Goal: Task Accomplishment & Management: Complete application form

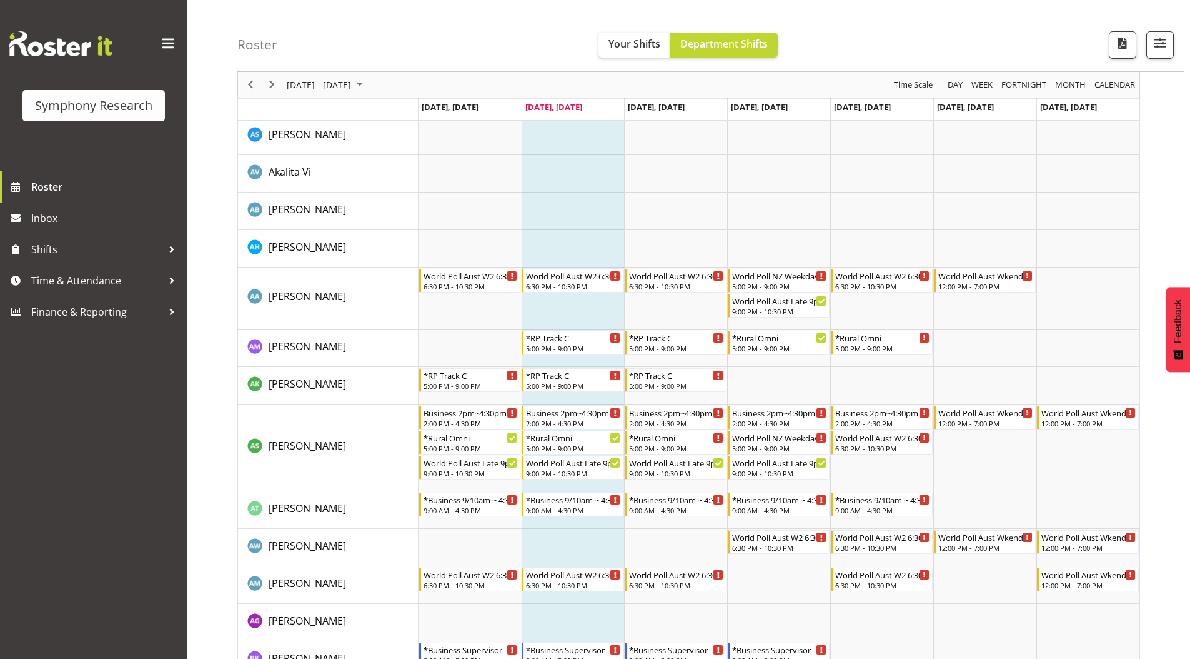
scroll to position [62, 0]
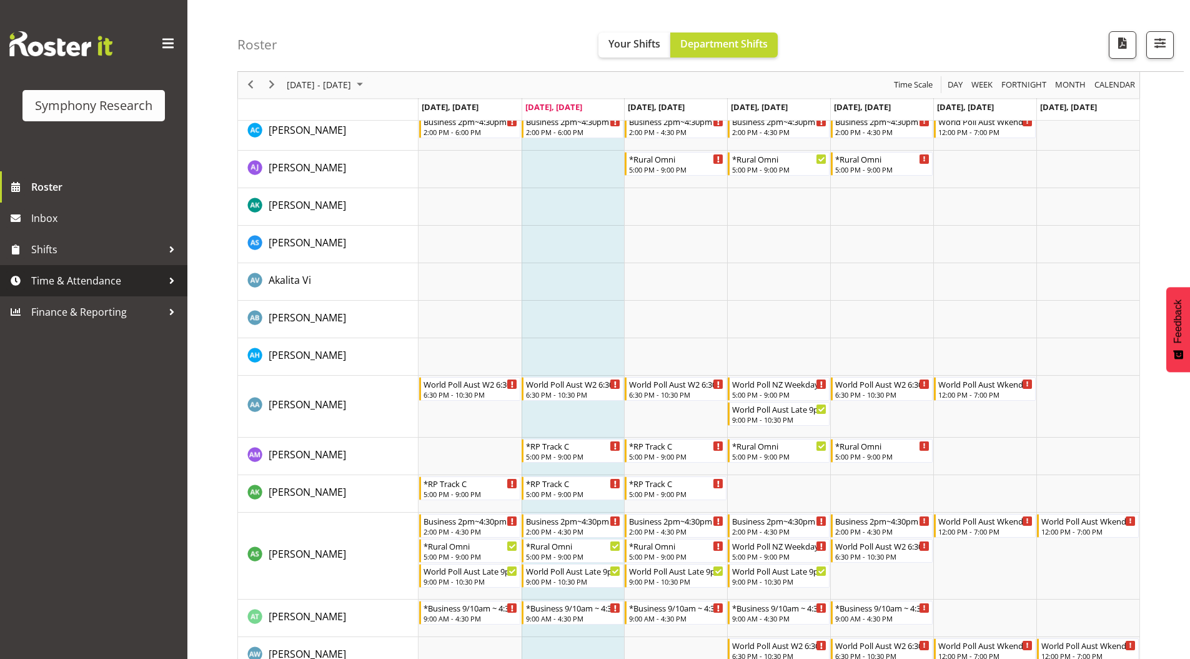
click at [68, 277] on span "Time & Attendance" at bounding box center [96, 280] width 131 height 19
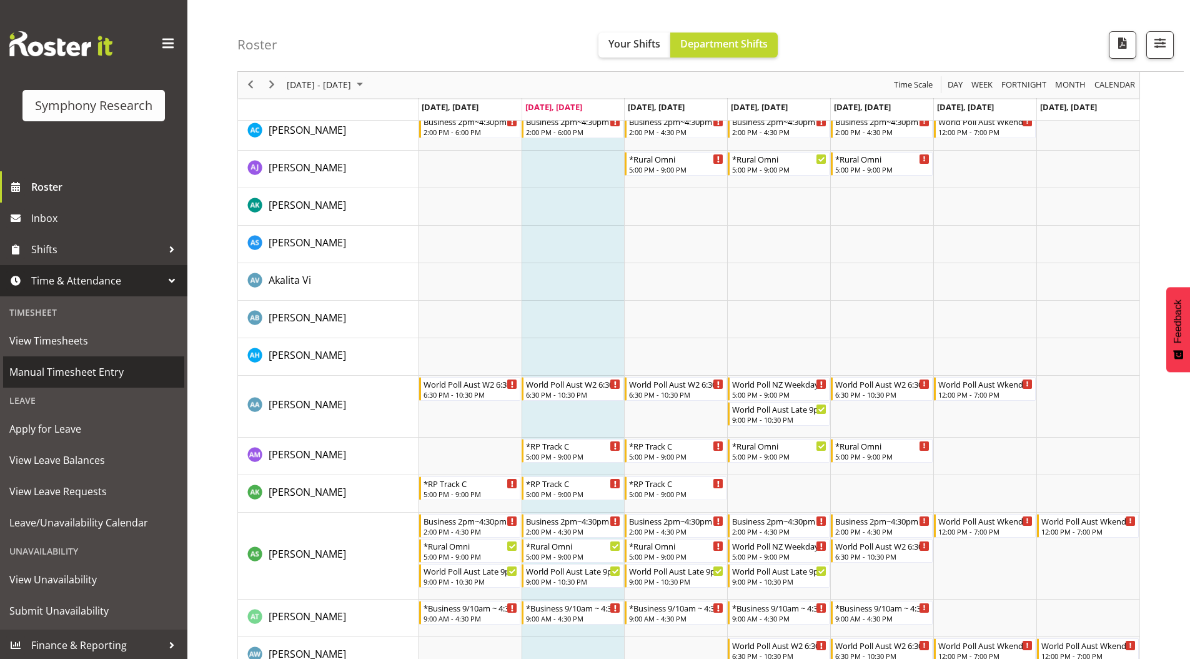
click at [52, 376] on span "Manual Timesheet Entry" at bounding box center [93, 371] width 169 height 19
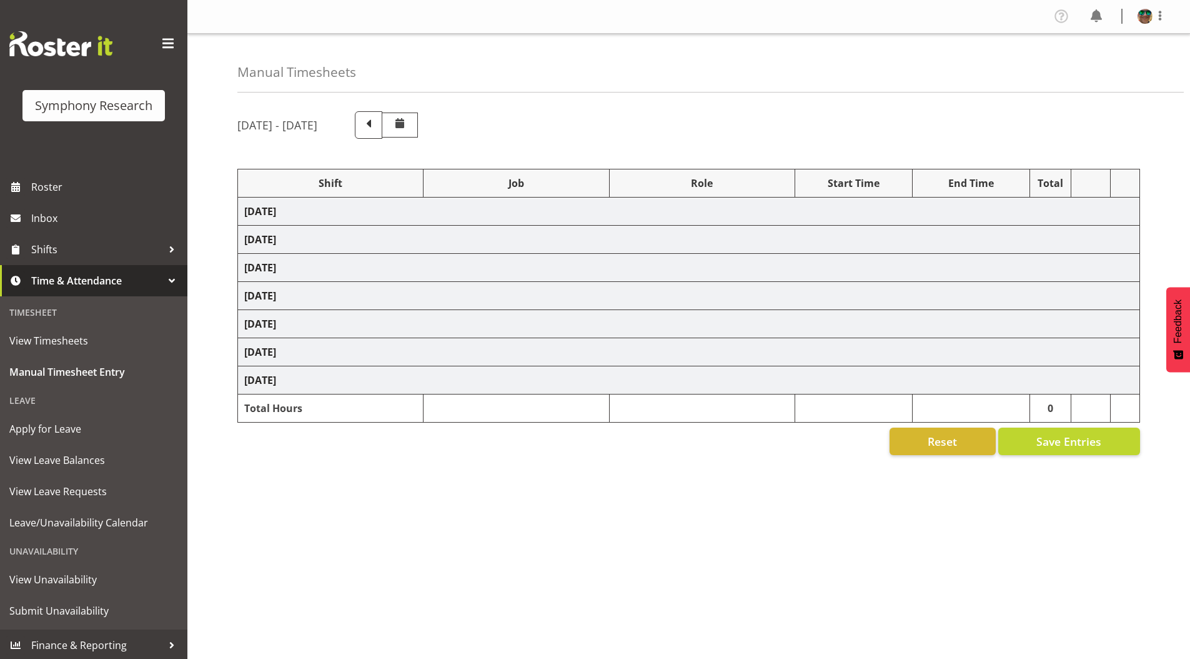
select select "2393"
select select "9426"
select select "2393"
select select "9636"
select select "2393"
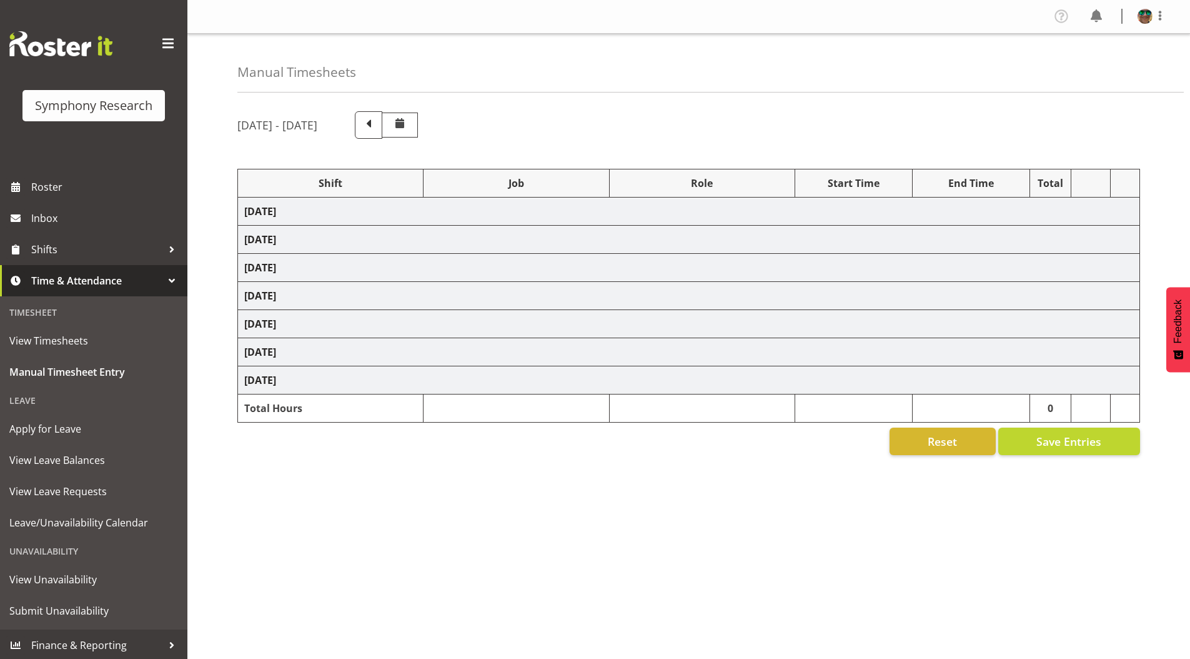
select select "10239"
select select "2393"
select select "10536"
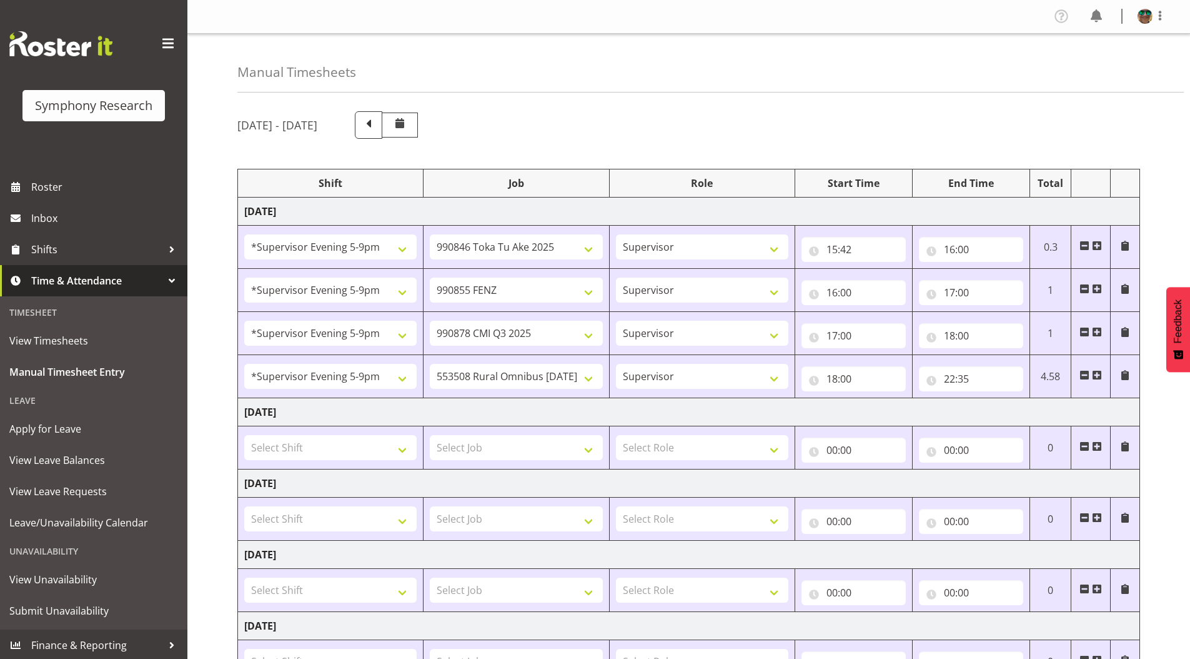
click at [1097, 447] on span at bounding box center [1097, 446] width 10 height 10
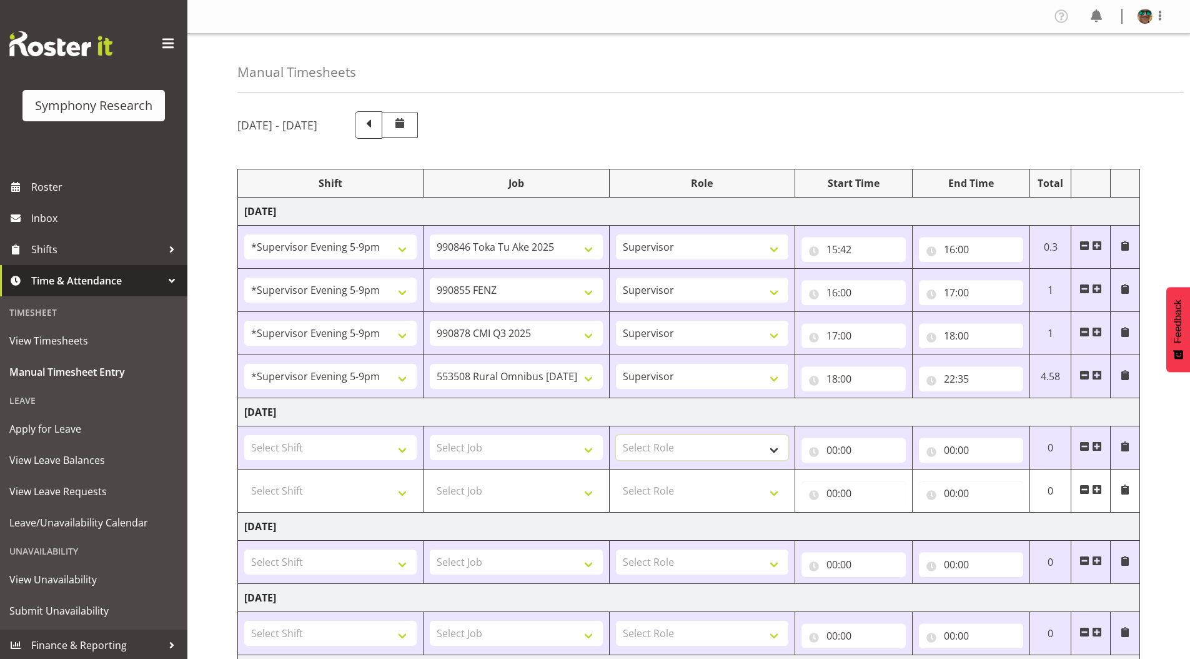
click at [647, 455] on select "Select Role Supervisor Briefing Interviewing" at bounding box center [702, 447] width 172 height 25
select select "45"
click at [616, 435] on select "Select Role Supervisor Briefing Interviewing" at bounding box center [702, 447] width 172 height 25
click at [662, 496] on select "Select Role Supervisor Briefing Interviewing" at bounding box center [702, 490] width 172 height 25
select select "45"
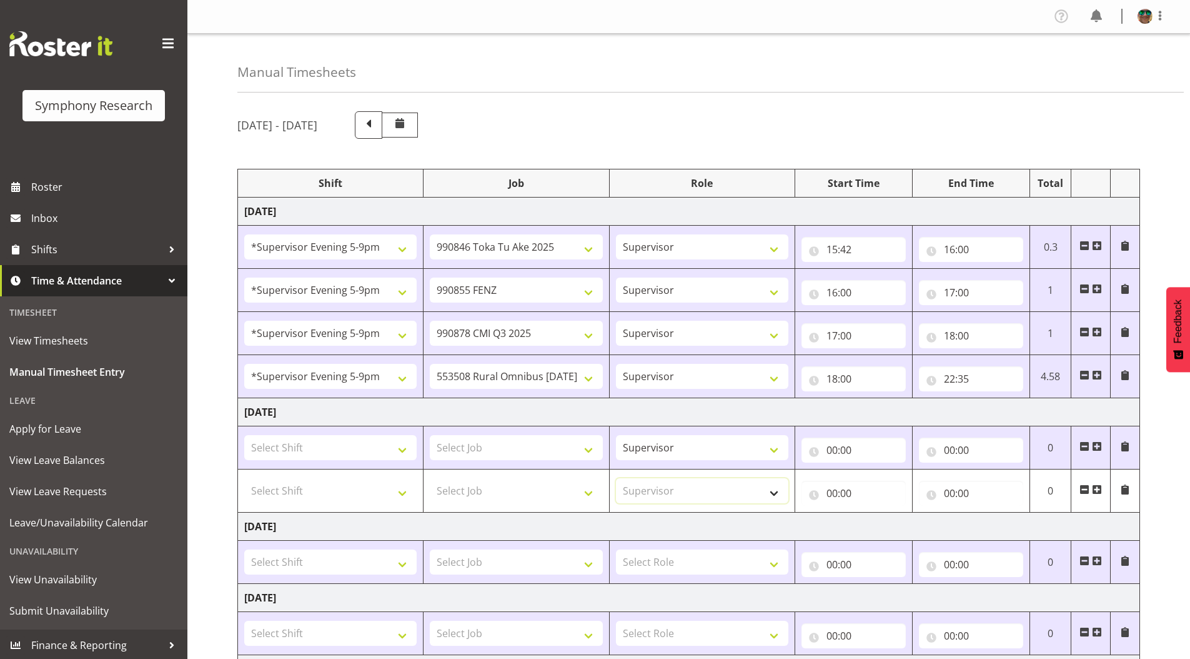
click at [616, 478] on select "Select Role Supervisor Briefing Interviewing" at bounding box center [702, 490] width 172 height 25
drag, startPoint x: 1097, startPoint y: 489, endPoint x: 919, endPoint y: 489, distance: 178.1
click at [1096, 489] on span at bounding box center [1097, 489] width 10 height 10
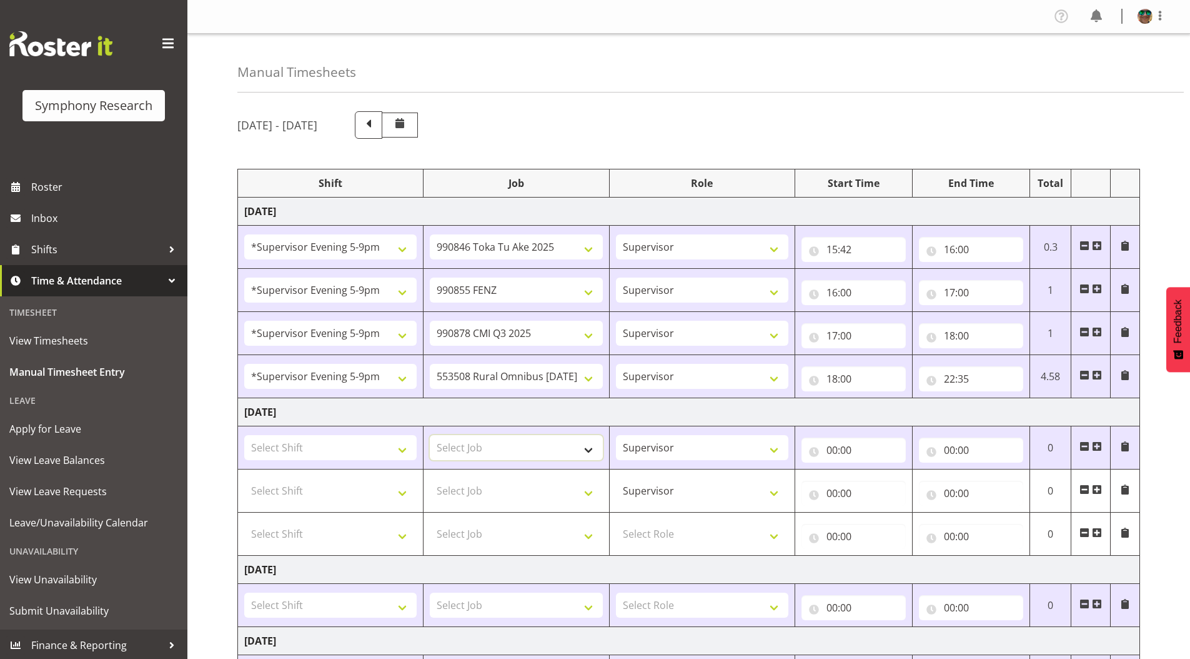
click at [465, 446] on select "Select Job 550060 IF Admin 553492 World Poll Aus Wave 2 Main 2025 553493 World …" at bounding box center [516, 447] width 172 height 25
select select "9426"
click at [430, 435] on select "Select Job 550060 IF Admin 553492 World Poll Aus Wave 2 Main 2025 553493 World …" at bounding box center [516, 447] width 172 height 25
click at [833, 449] on input "00:00" at bounding box center [854, 449] width 104 height 25
drag, startPoint x: 888, startPoint y: 487, endPoint x: 887, endPoint y: 481, distance: 6.3
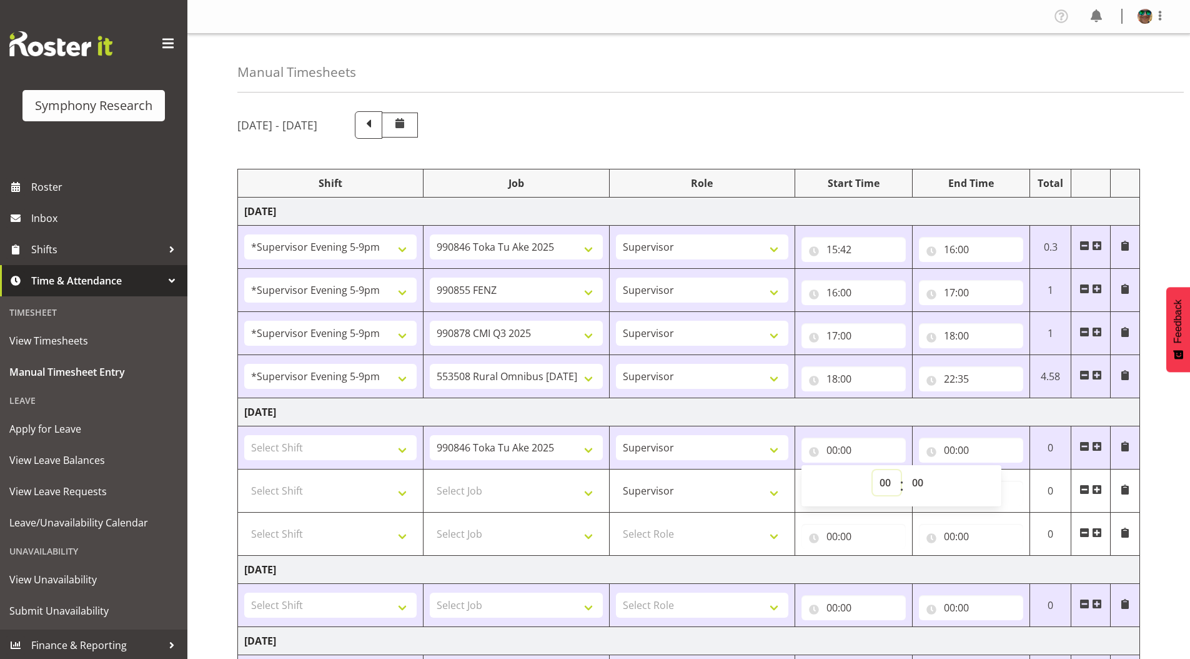
click at [888, 487] on select "00 01 02 03 04 05 06 07 08 09 10 11 12 13 14 15 16 17 18 19 20 21 22 23" at bounding box center [887, 482] width 28 height 25
select select "15"
click at [873, 470] on select "00 01 02 03 04 05 06 07 08 09 10 11 12 13 14 15 16 17 18 19 20 21 22 23" at bounding box center [887, 482] width 28 height 25
type input "15:00"
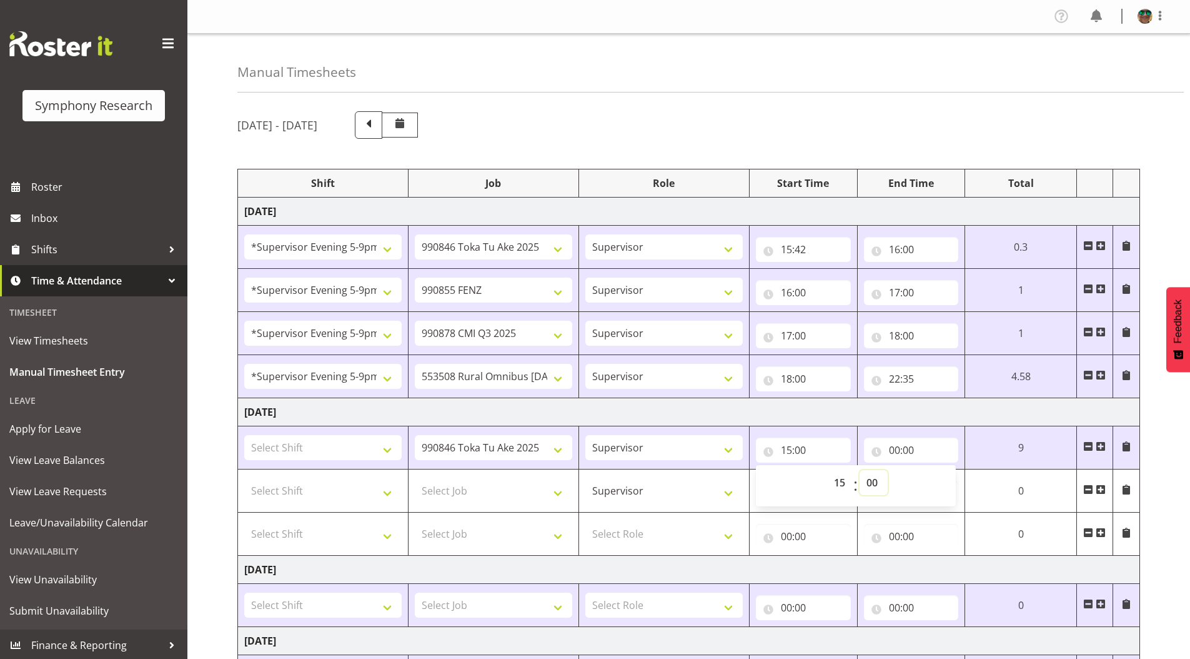
drag, startPoint x: 871, startPoint y: 482, endPoint x: 852, endPoint y: 333, distance: 150.5
click at [871, 482] on select "00 01 02 03 04 05 06 07 08 09 10 11 12 13 14 15 16 17 18 19 20 21 22 23 24 25 2…" at bounding box center [874, 482] width 28 height 25
select select "32"
click at [860, 470] on select "00 01 02 03 04 05 06 07 08 09 10 11 12 13 14 15 16 17 18 19 20 21 22 23 24 25 2…" at bounding box center [874, 482] width 28 height 25
type input "15:32"
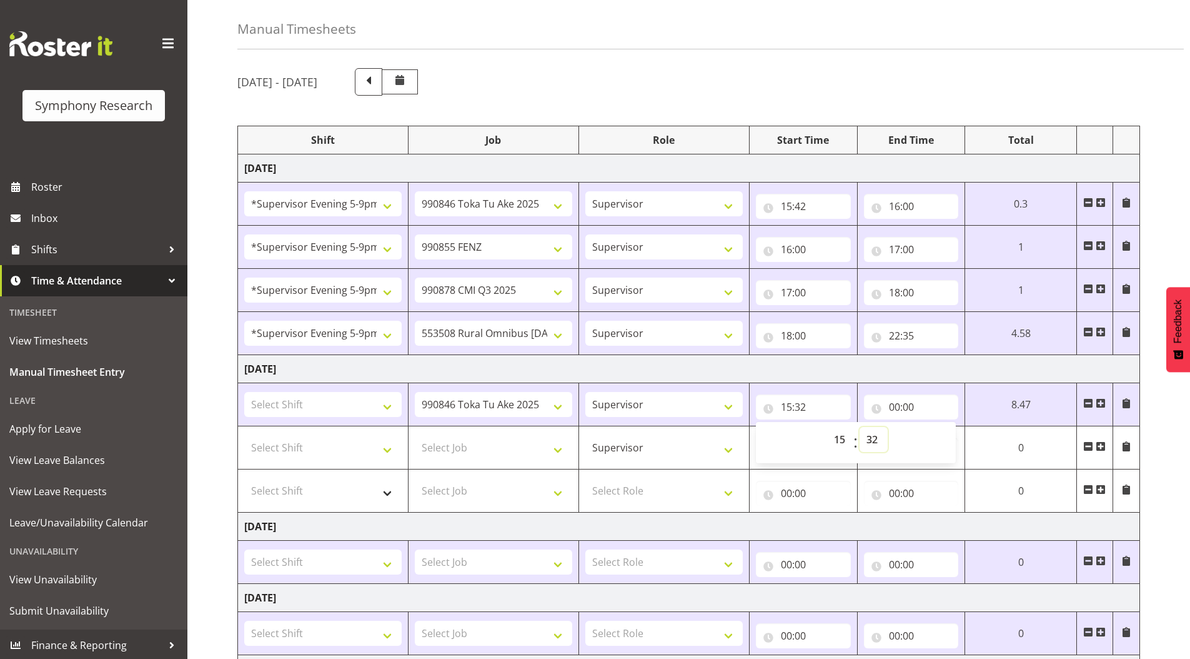
scroll to position [62, 0]
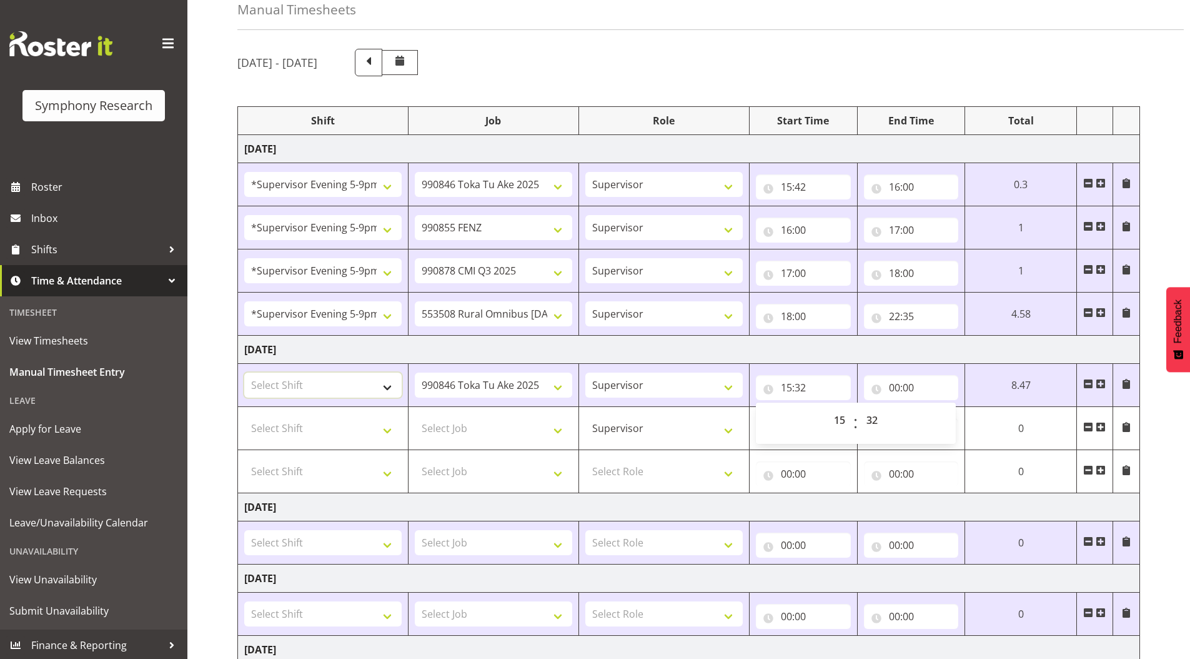
click at [310, 386] on select "Select Shift !!Project Briefing (Job to be assigned) !!Weekend Residential (Ros…" at bounding box center [322, 384] width 157 height 25
select select "2393"
click at [244, 372] on select "Select Shift !!Project Briefing (Job to be assigned) !!Weekend Residential (Ros…" at bounding box center [322, 384] width 157 height 25
click at [302, 422] on select "Select Shift !!Project Briefing (Job to be assigned) !!Weekend Residential (Ros…" at bounding box center [322, 428] width 157 height 25
select select "2393"
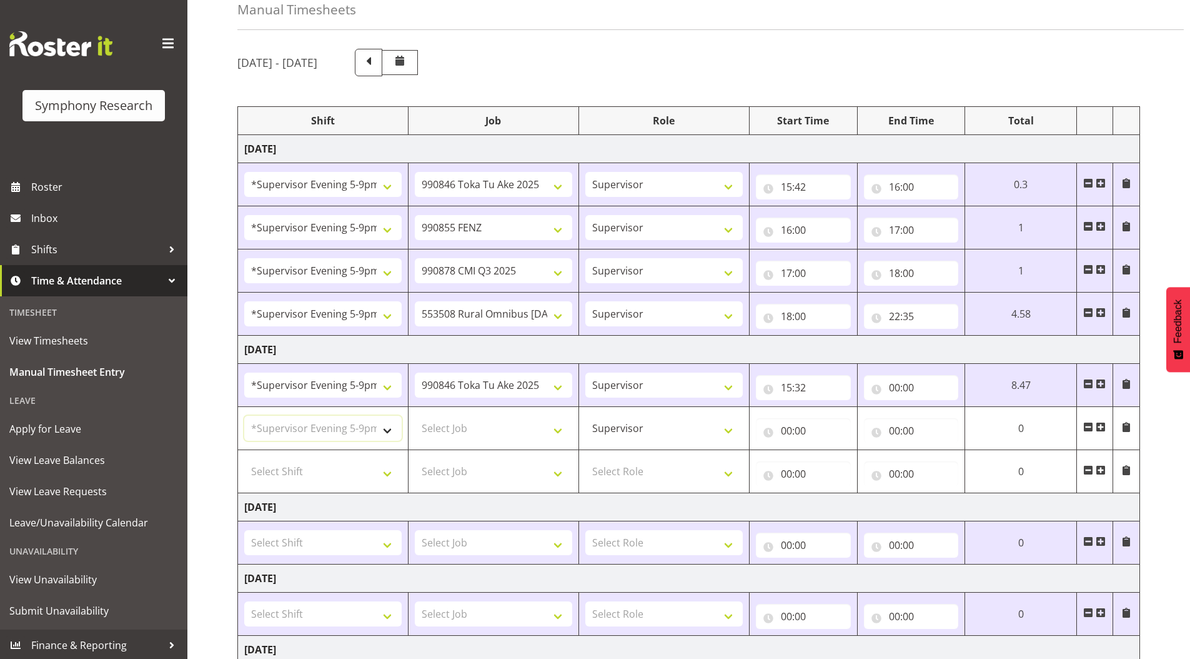
click at [244, 416] on select "Select Shift !!Project Briefing (Job to be assigned) !!Weekend Residential (Ros…" at bounding box center [322, 428] width 157 height 25
click at [289, 475] on select "Select Shift !!Project Briefing (Job to be assigned) !!Weekend Residential (Ros…" at bounding box center [322, 471] width 157 height 25
select select "2393"
click at [244, 459] on select "Select Shift !!Project Briefing (Job to be assigned) !!Weekend Residential (Ros…" at bounding box center [322, 471] width 157 height 25
click at [471, 434] on select "Select Job 550060 IF Admin 553492 World Poll Aus Wave 2 Main 2025 553493 World …" at bounding box center [493, 428] width 157 height 25
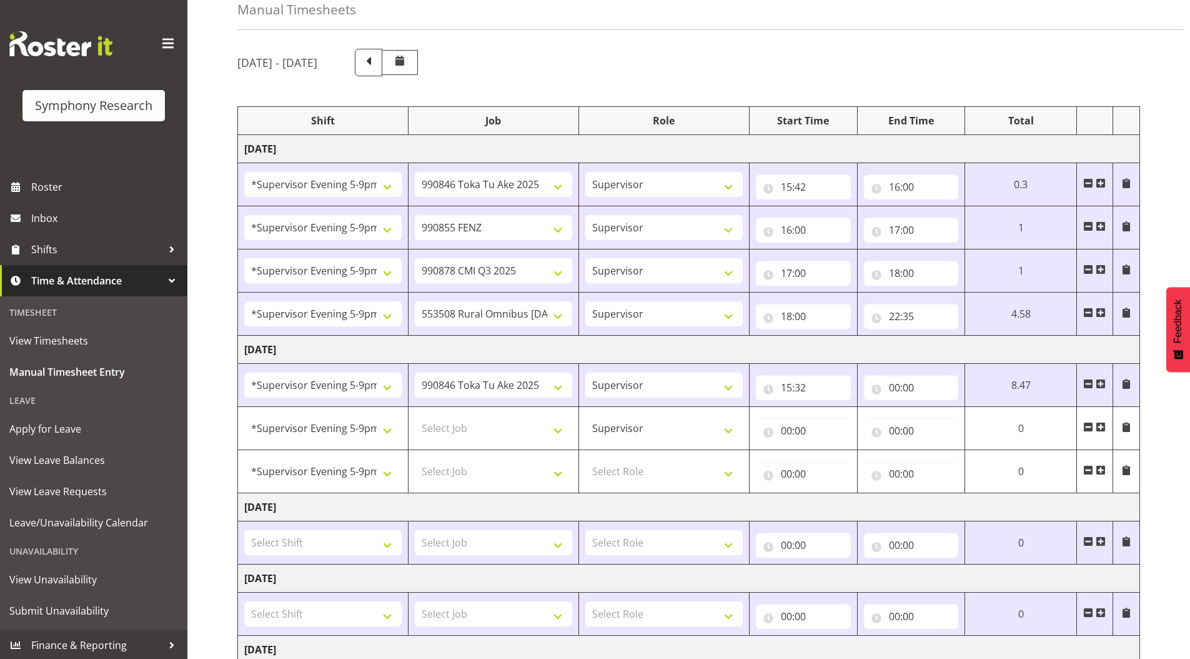
click at [550, 66] on div "August 18th - August 24th 2025" at bounding box center [688, 62] width 903 height 27
click at [466, 421] on select "Select Job 550060 IF Admin 553492 World Poll Aus Wave 2 Main 2025 553493 World …" at bounding box center [493, 428] width 157 height 25
click at [532, 59] on div "August 18th - August 24th 2025" at bounding box center [688, 62] width 903 height 27
click at [483, 430] on select "Select Job 550060 IF Admin 553492 World Poll Aus Wave 2 Main 2025 553493 World …" at bounding box center [493, 428] width 157 height 25
select select "9636"
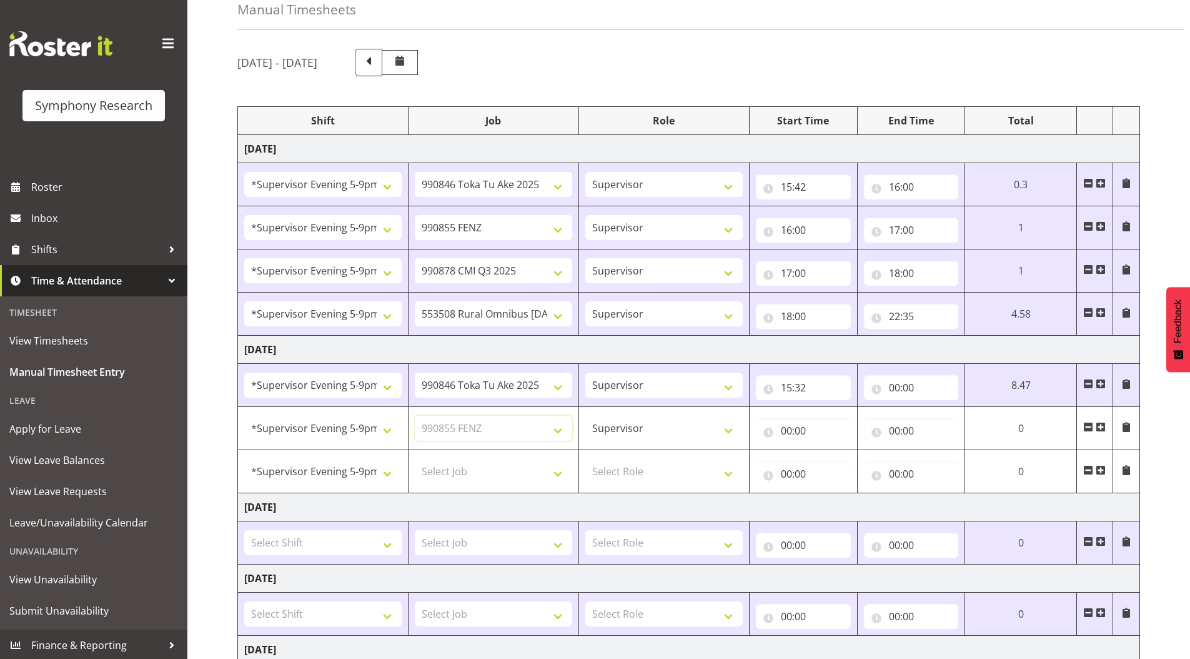
click at [415, 416] on select "Select Job 550060 IF Admin 553492 World Poll Aus Wave 2 Main 2025 553493 World …" at bounding box center [493, 428] width 157 height 25
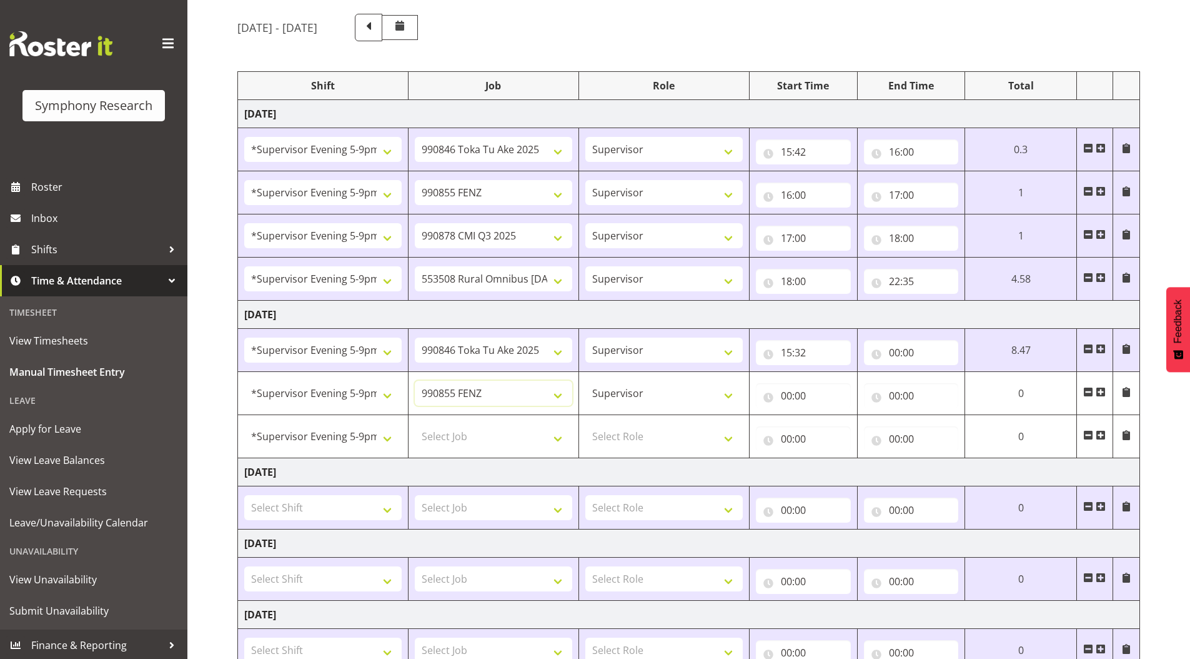
scroll to position [125, 0]
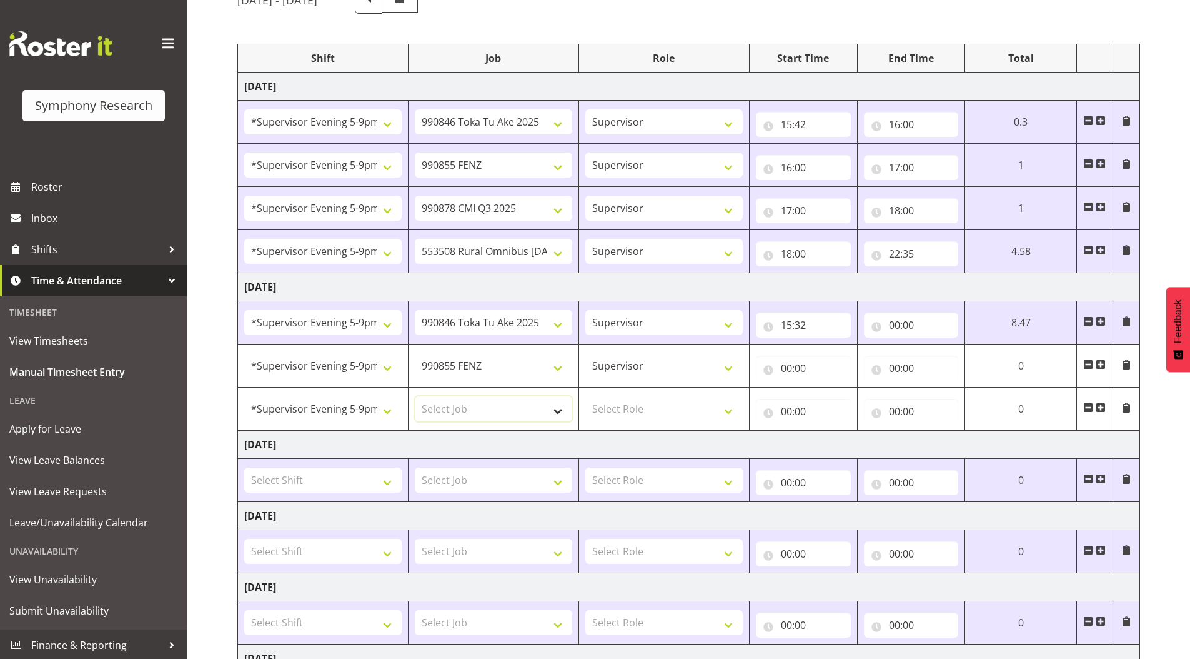
click at [464, 410] on select "Select Job 550060 IF Admin 553492 World Poll Aus Wave 2 Main 2025 553493 World …" at bounding box center [493, 408] width 157 height 25
select select "10242"
click at [415, 396] on select "Select Job 550060 IF Admin 553492 World Poll Aus Wave 2 Main 2025 553493 World …" at bounding box center [493, 408] width 157 height 25
click at [1102, 407] on span at bounding box center [1101, 407] width 10 height 10
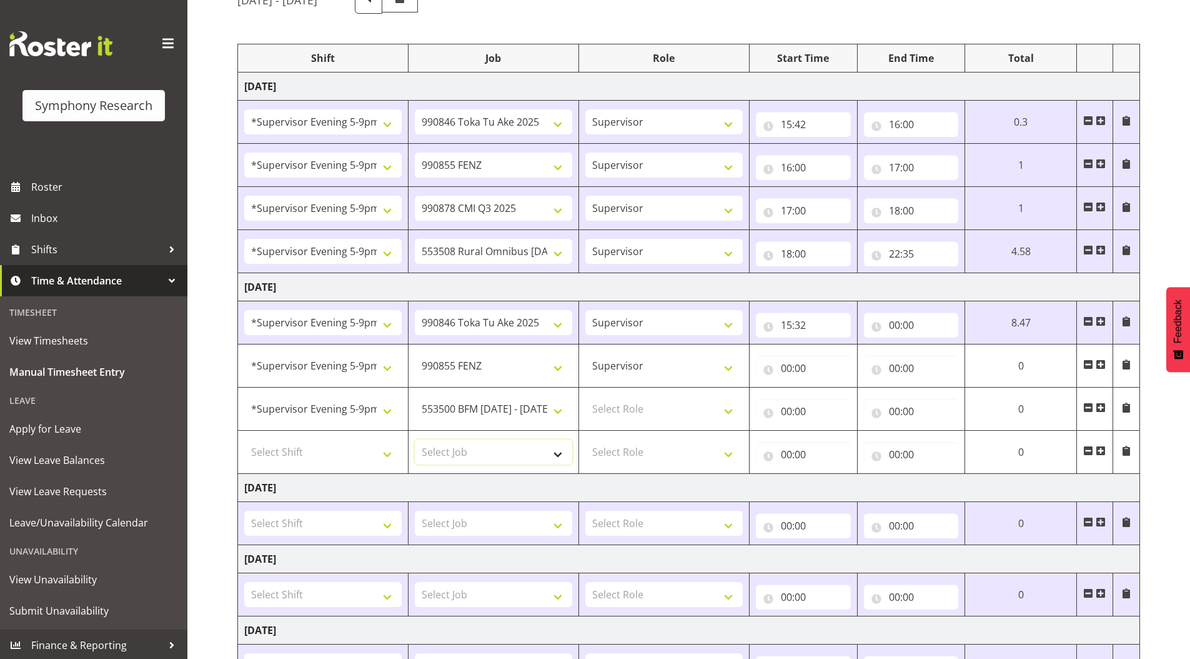
click at [454, 452] on select "Select Job 550060 IF Admin 553492 World Poll Aus Wave 2 Main 2025 553493 World …" at bounding box center [493, 451] width 157 height 25
select select "10242"
click at [415, 439] on select "Select Job 550060 IF Admin 553492 World Poll Aus Wave 2 Main 2025 553493 World …" at bounding box center [493, 451] width 157 height 25
click at [1099, 449] on span at bounding box center [1101, 451] width 10 height 10
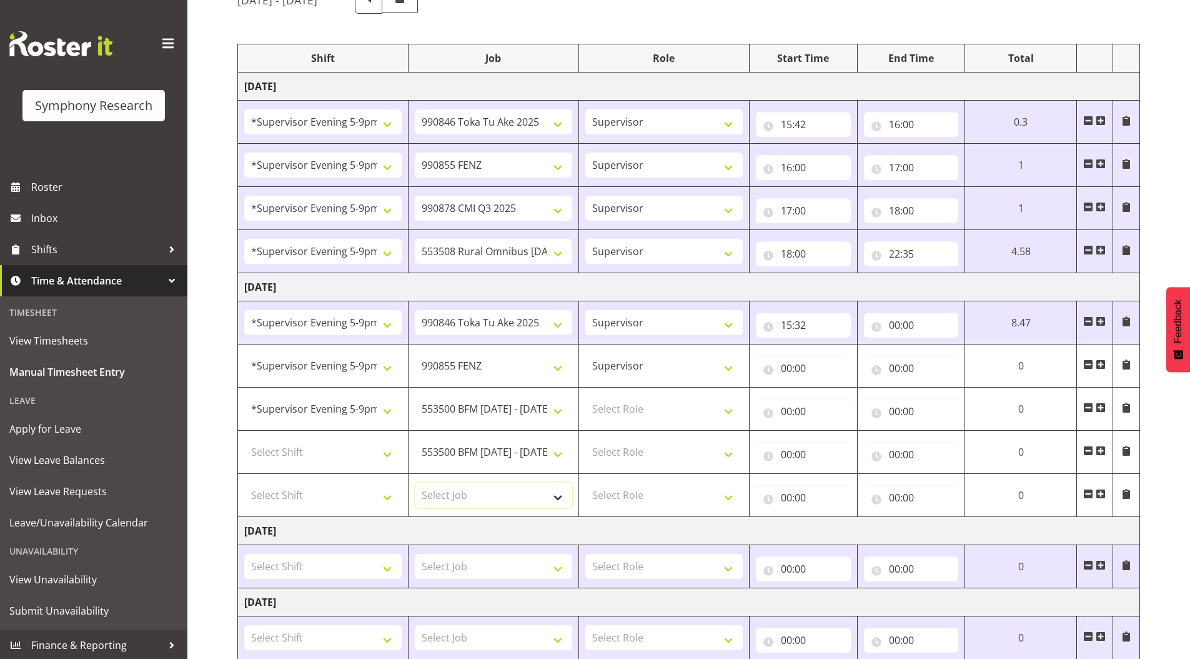
click at [458, 499] on select "Select Job 550060 IF Admin 553492 World Poll Aus Wave 2 Main 2025 553493 World …" at bounding box center [493, 494] width 157 height 25
select select "10239"
click at [415, 482] on select "Select Job 550060 IF Admin 553492 World Poll Aus Wave 2 Main 2025 553493 World …" at bounding box center [493, 494] width 157 height 25
click at [1104, 495] on span at bounding box center [1101, 494] width 10 height 10
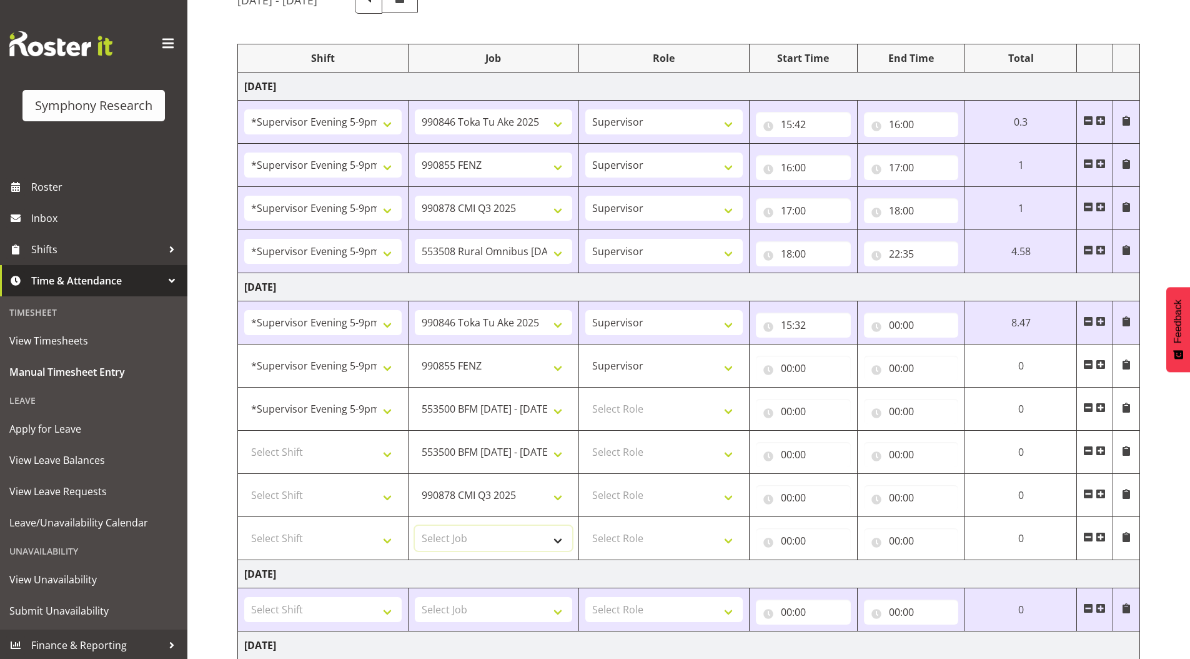
click at [464, 537] on select "Select Job 550060 IF Admin 553492 World Poll Aus Wave 2 Main 2025 553493 World …" at bounding box center [493, 538] width 157 height 25
select select "10536"
click at [415, 526] on select "Select Job 550060 IF Admin 553492 World Poll Aus Wave 2 Main 2025 553493 World …" at bounding box center [493, 538] width 157 height 25
drag, startPoint x: 622, startPoint y: 412, endPoint x: 625, endPoint y: 420, distance: 8.5
click at [622, 412] on select "Select Role Supervisor Briefing Interviewing" at bounding box center [663, 408] width 157 height 25
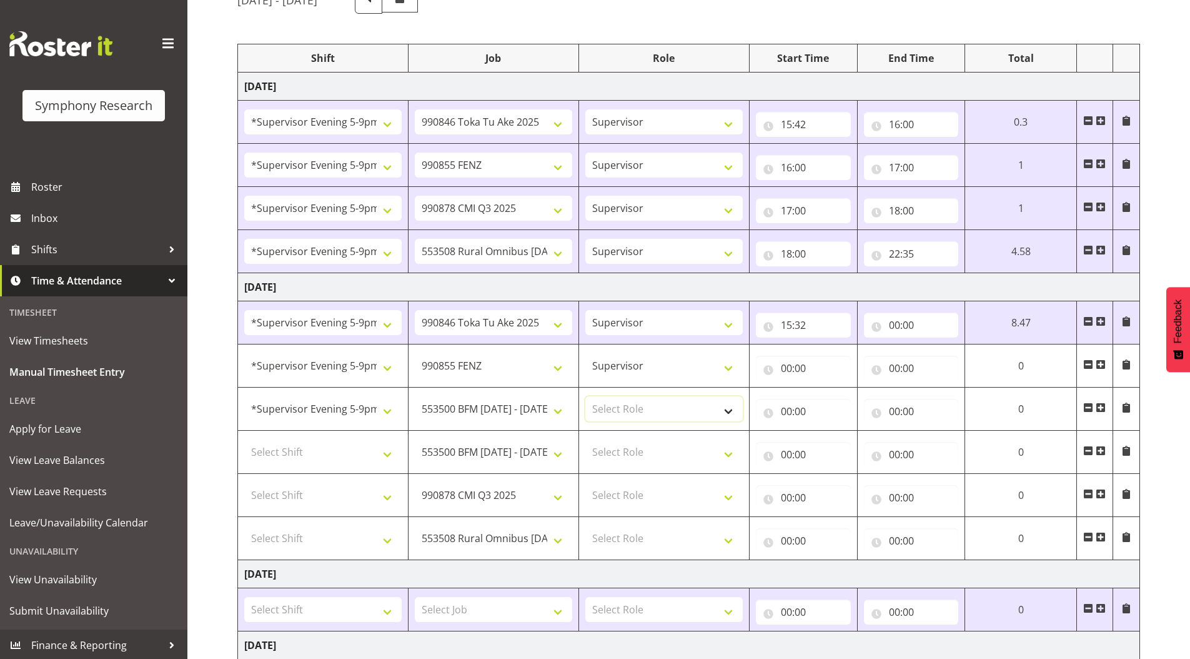
select select "45"
click at [585, 396] on select "Select Role Supervisor Briefing Interviewing" at bounding box center [663, 408] width 157 height 25
click at [618, 449] on select "Select Role Supervisor Briefing Interviewing" at bounding box center [663, 451] width 157 height 25
select select "45"
click at [585, 439] on select "Select Role Supervisor Briefing Interviewing" at bounding box center [663, 451] width 157 height 25
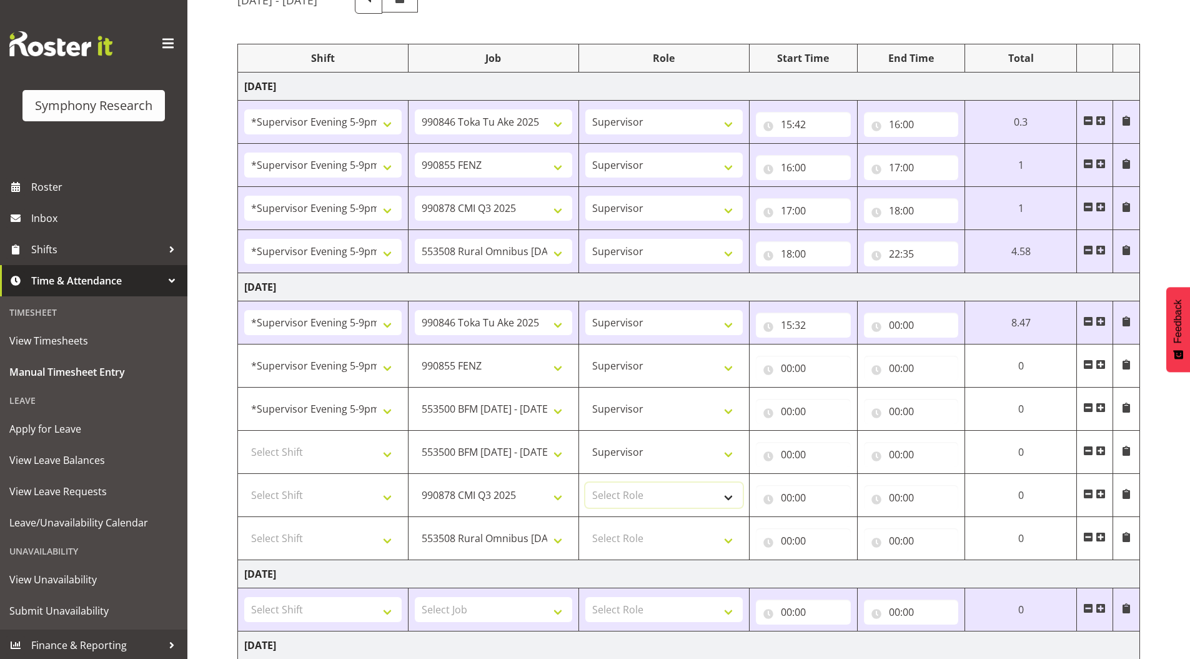
click at [624, 494] on select "Select Role Supervisor Briefing Interviewing" at bounding box center [663, 494] width 157 height 25
select select "45"
click at [585, 482] on select "Select Role Supervisor Briefing Interviewing" at bounding box center [663, 494] width 157 height 25
click at [625, 534] on select "Select Role Supervisor Briefing Interviewing" at bounding box center [663, 538] width 157 height 25
select select "45"
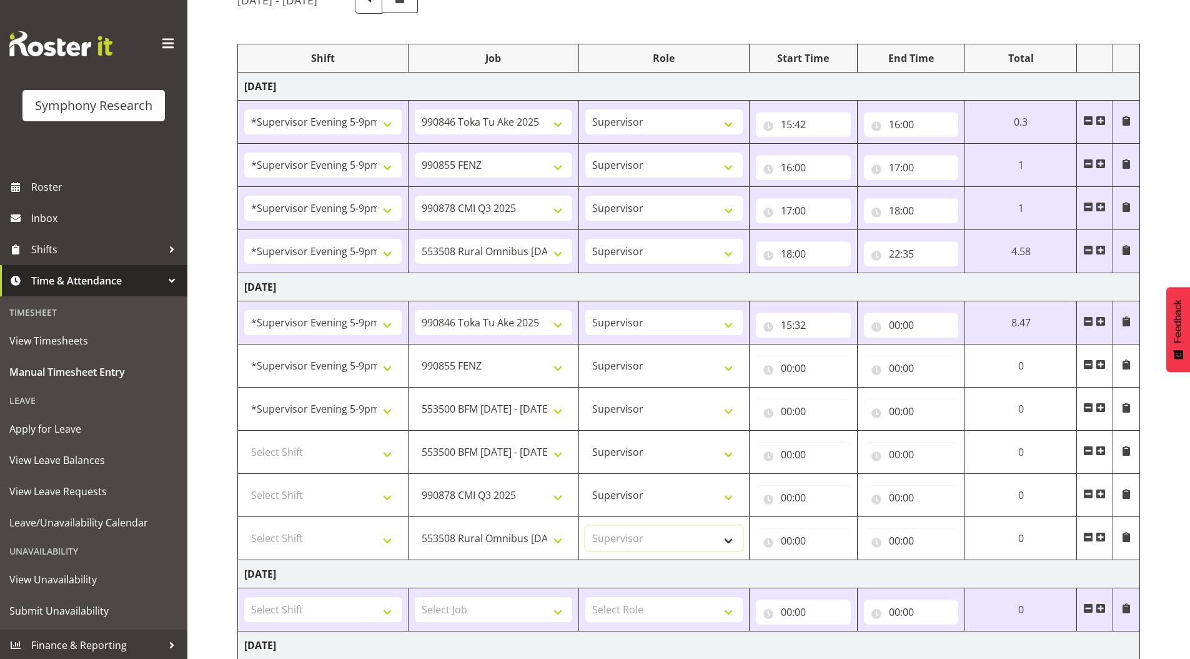
click at [585, 526] on select "Select Role Supervisor Briefing Interviewing" at bounding box center [663, 538] width 157 height 25
click at [315, 446] on select "Select Shift !!Project Briefing (Job to be assigned) !!Weekend Residential (Ros…" at bounding box center [322, 451] width 157 height 25
select select "2393"
click at [244, 439] on select "Select Shift !!Project Briefing (Job to be assigned) !!Weekend Residential (Ros…" at bounding box center [322, 451] width 157 height 25
click at [321, 497] on select "Select Shift !!Project Briefing (Job to be assigned) !!Weekend Residential (Ros…" at bounding box center [322, 494] width 157 height 25
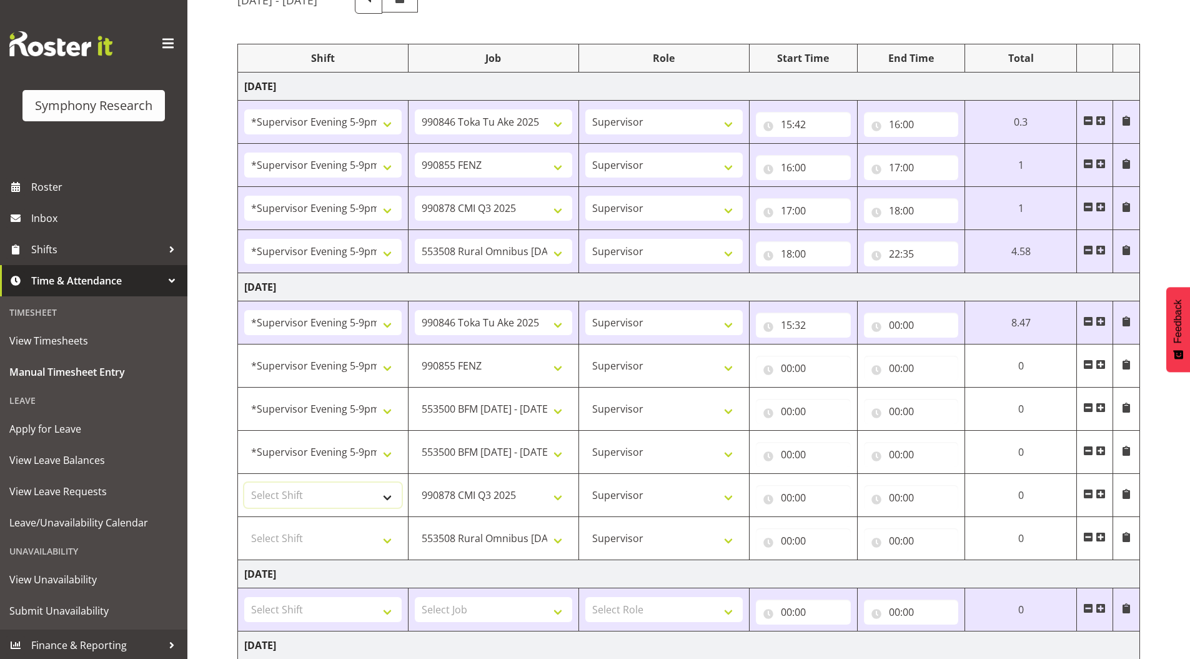
select select "2393"
click at [244, 482] on select "Select Shift !!Project Briefing (Job to be assigned) !!Weekend Residential (Ros…" at bounding box center [322, 494] width 157 height 25
click at [307, 532] on select "Select Shift !!Project Briefing (Job to be assigned) !!Weekend Residential (Ros…" at bounding box center [322, 538] width 157 height 25
select select "2393"
click at [244, 526] on select "Select Shift !!Project Briefing (Job to be assigned) !!Weekend Residential (Ros…" at bounding box center [322, 538] width 157 height 25
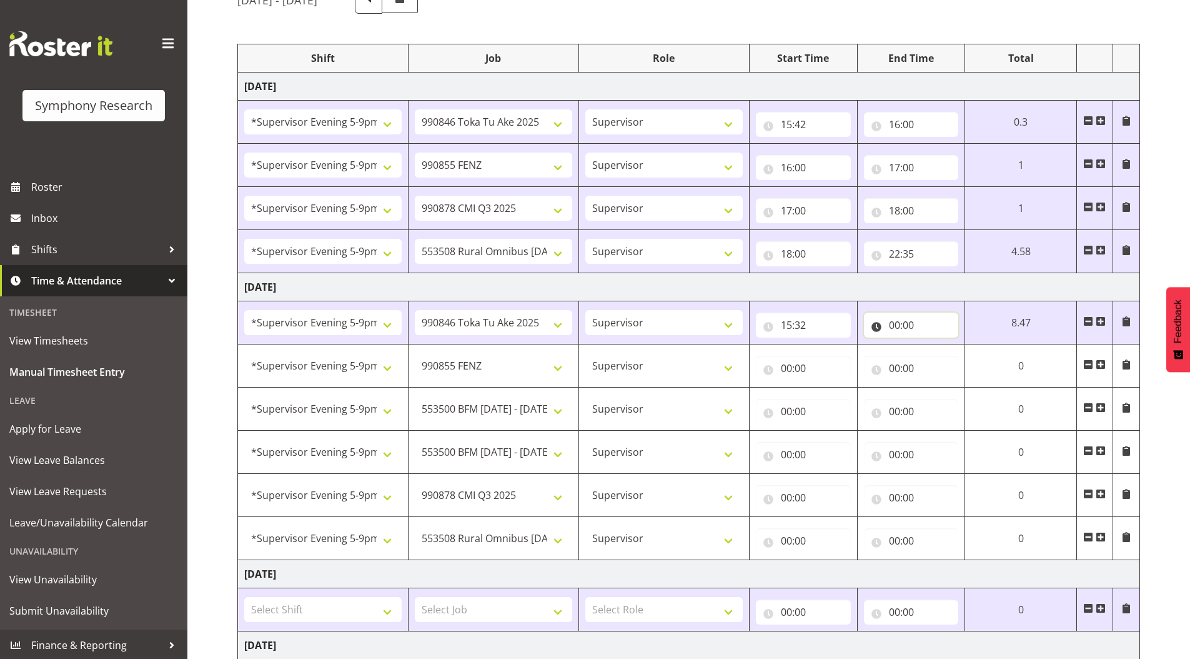
click at [892, 326] on input "00:00" at bounding box center [911, 324] width 95 height 25
click at [943, 355] on select "00 01 02 03 04 05 06 07 08 09 10 11 12 13 14 15 16 17 18 19 20 21 22 23" at bounding box center [949, 357] width 28 height 25
click at [890, 328] on input "00:00" at bounding box center [911, 324] width 95 height 25
click at [893, 324] on input "00:00" at bounding box center [911, 324] width 95 height 25
click at [953, 361] on select "00 01 02 03 04 05 06 07 08 09 10 11 12 13 14 15 16 17 18 19 20 21 22 23" at bounding box center [949, 357] width 28 height 25
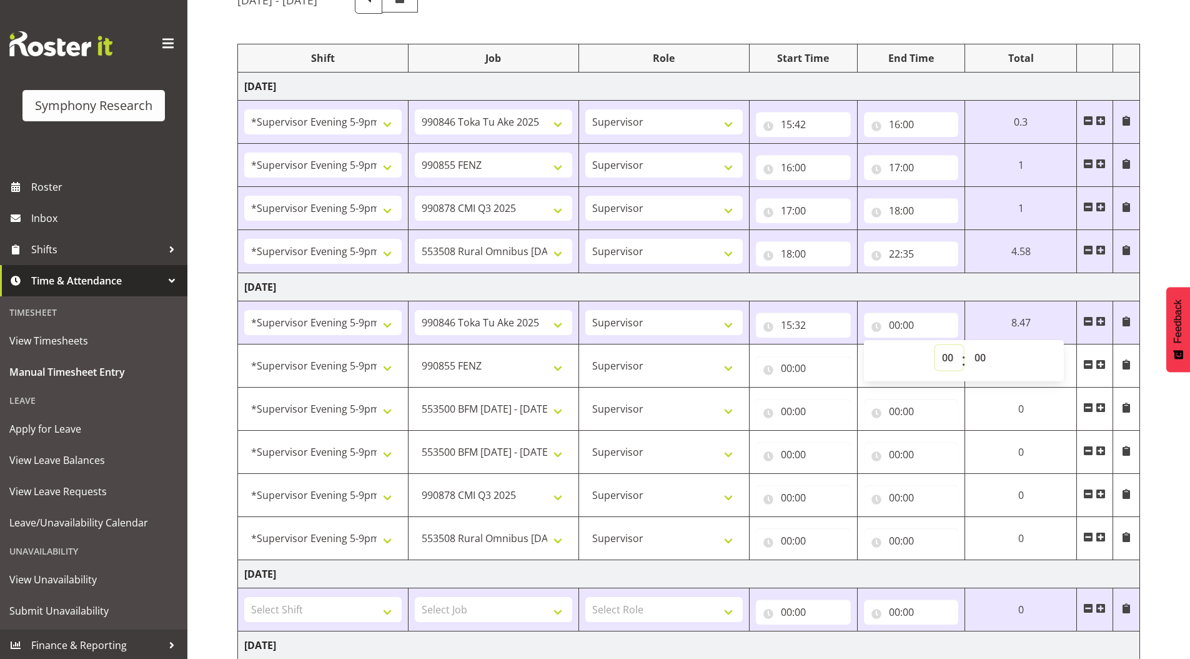
select select "15"
click at [935, 345] on select "00 01 02 03 04 05 06 07 08 09 10 11 12 13 14 15 16 17 18 19 20 21 22 23" at bounding box center [949, 357] width 28 height 25
type input "15:00"
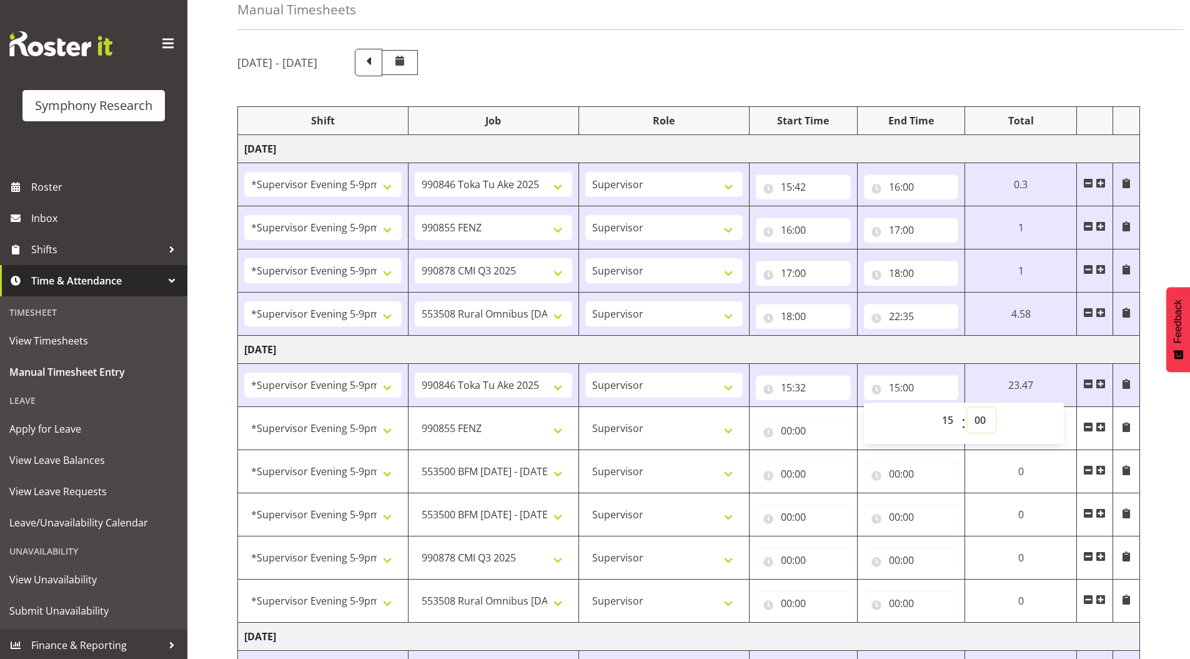
click at [985, 419] on select "00 01 02 03 04 05 06 07 08 09 10 11 12 13 14 15 16 17 18 19 20 21 22 23 24 25 2…" at bounding box center [982, 419] width 28 height 25
select select "37"
click at [996, 407] on select "00 01 02 03 04 05 06 07 08 09 10 11 12 13 14 15 16 17 18 19 20 21 22 23 24 25 2…" at bounding box center [982, 419] width 28 height 25
type input "15:37"
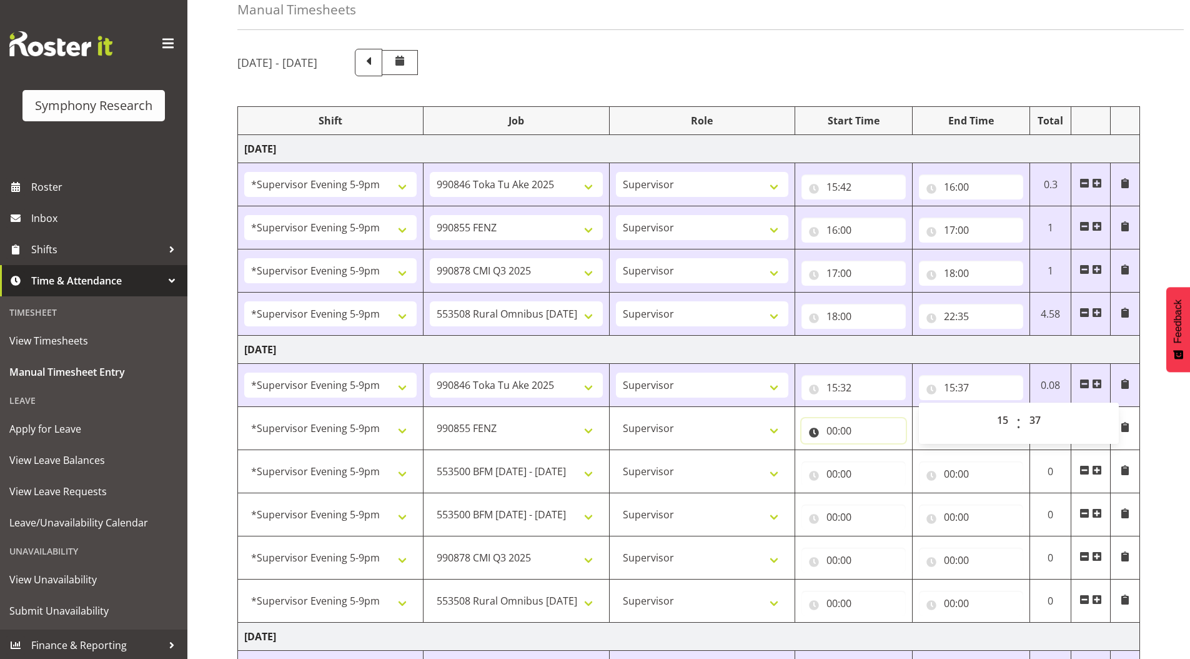
click at [833, 432] on input "00:00" at bounding box center [854, 430] width 104 height 25
click at [877, 466] on select "00 01 02 03 04 05 06 07 08 09 10 11 12 13 14 15 16 17 18 19 20 21 22 23" at bounding box center [887, 463] width 28 height 25
select select "15"
click at [873, 451] on select "00 01 02 03 04 05 06 07 08 09 10 11 12 13 14 15 16 17 18 19 20 21 22 23" at bounding box center [887, 463] width 28 height 25
type input "15:00"
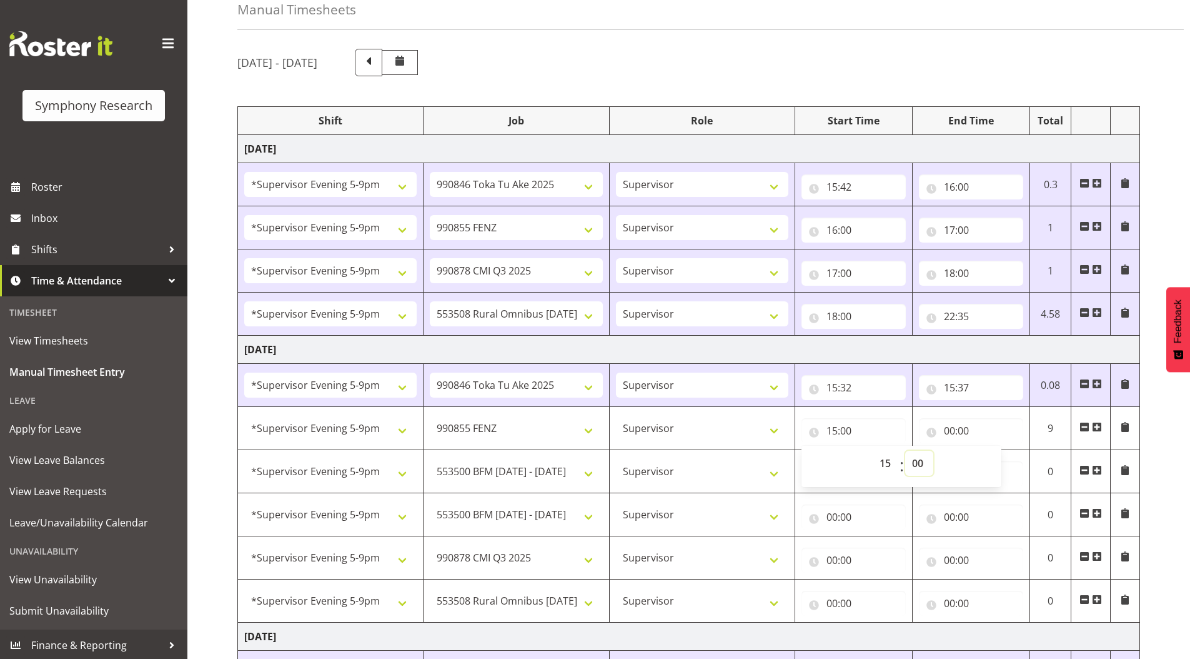
click at [919, 461] on select "00 01 02 03 04 05 06 07 08 09 10 11 12 13 14 15 16 17 18 19 20 21 22 23 24 25 2…" at bounding box center [919, 463] width 28 height 25
select select "37"
click at [905, 451] on select "00 01 02 03 04 05 06 07 08 09 10 11 12 13 14 15 16 17 18 19 20 21 22 23 24 25 2…" at bounding box center [919, 463] width 28 height 25
type input "15:37"
click at [950, 429] on input "00:00" at bounding box center [971, 430] width 104 height 25
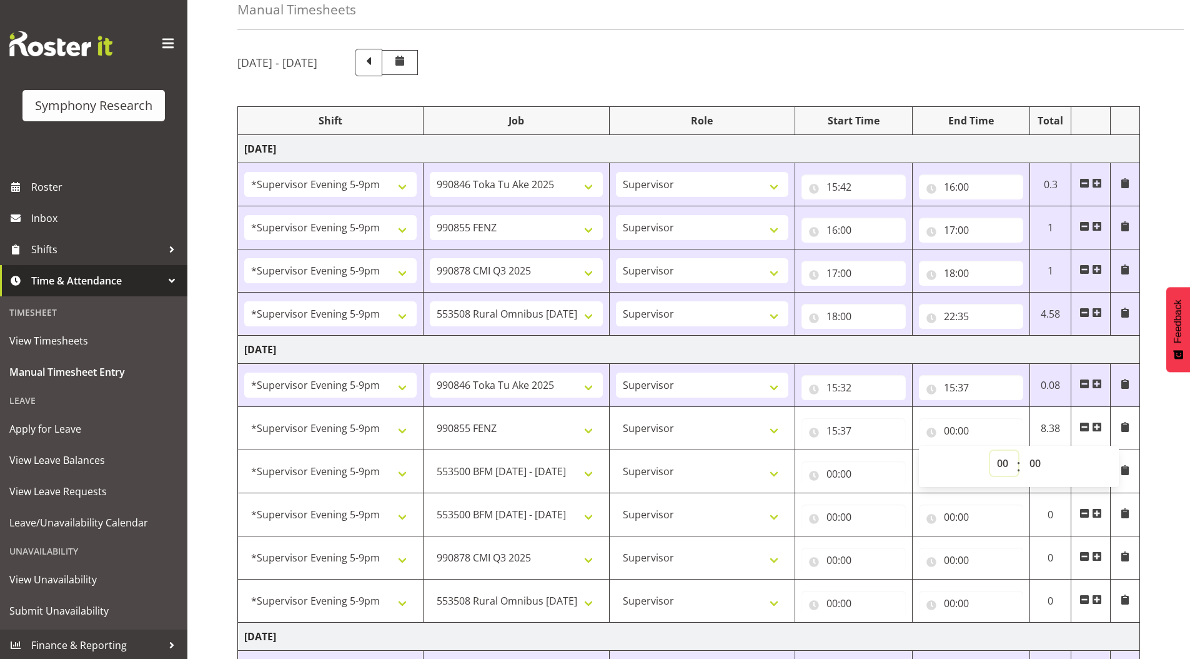
click at [1000, 462] on select "00 01 02 03 04 05 06 07 08 09 10 11 12 13 14 15 16 17 18 19 20 21 22 23" at bounding box center [1004, 463] width 28 height 25
select select "16"
click at [990, 451] on select "00 01 02 03 04 05 06 07 08 09 10 11 12 13 14 15 16 17 18 19 20 21 22 23" at bounding box center [1004, 463] width 28 height 25
type input "16:00"
click at [1030, 463] on select "00 01 02 03 04 05 06 07 08 09 10 11 12 13 14 15 16 17 18 19 20 21 22 23 24 25 2…" at bounding box center [1037, 463] width 28 height 25
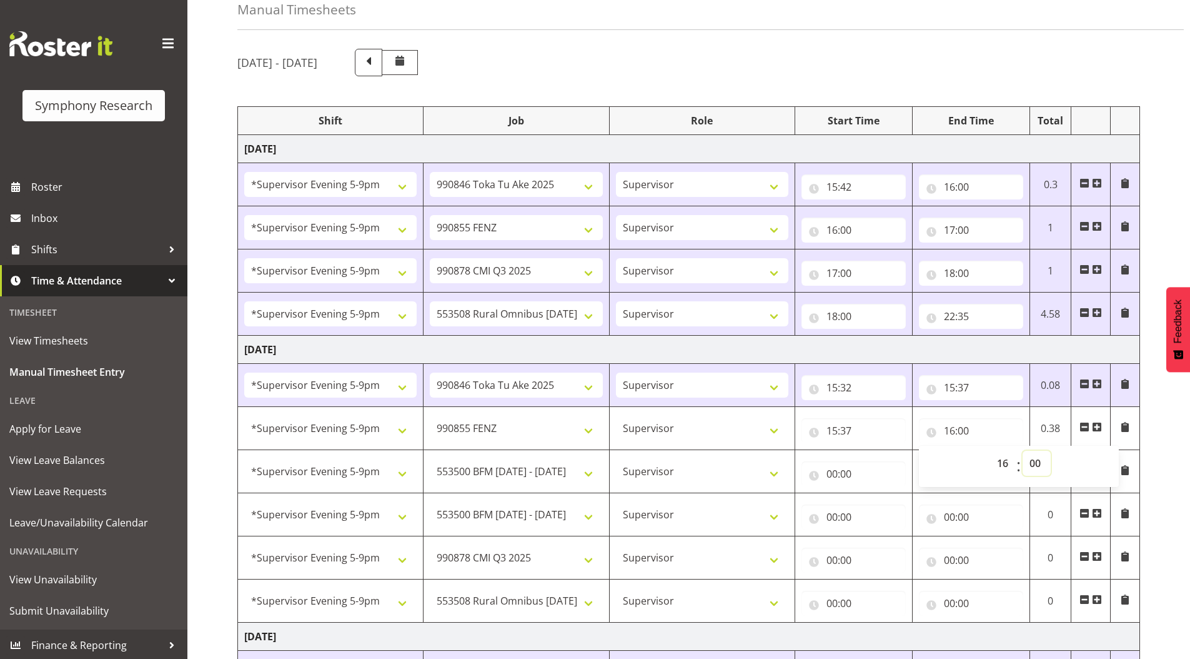
select select "37"
click at [1023, 451] on select "00 01 02 03 04 05 06 07 08 09 10 11 12 13 14 15 16 17 18 19 20 21 22 23 24 25 2…" at bounding box center [1037, 463] width 28 height 25
type input "16:37"
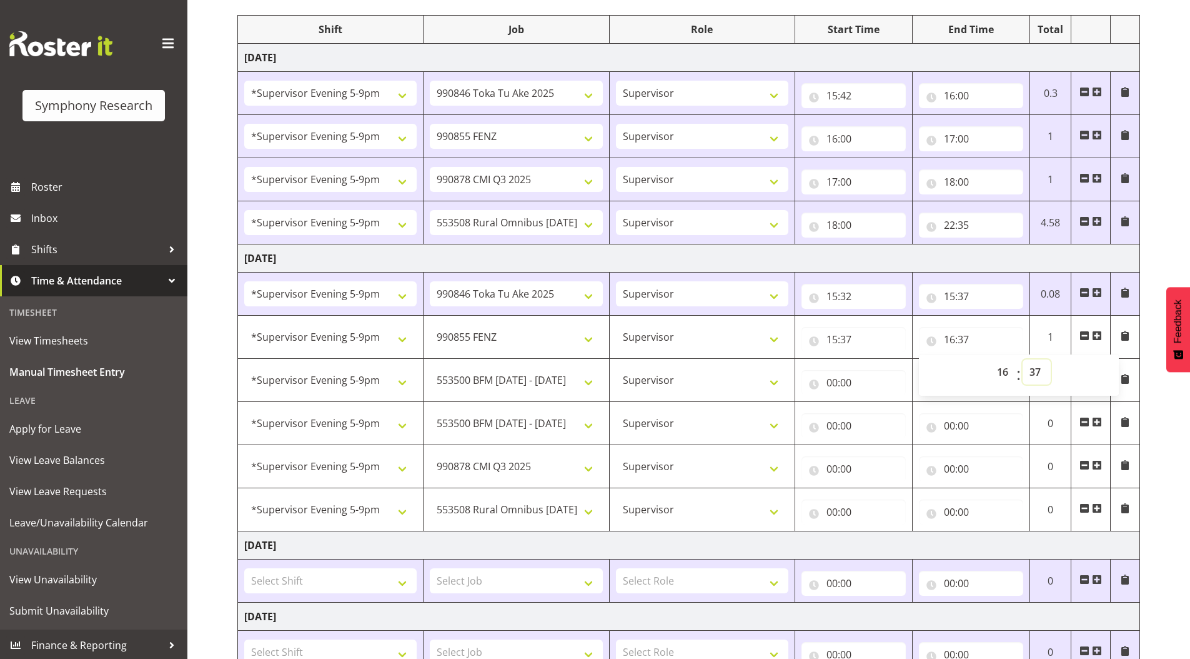
scroll to position [125, 0]
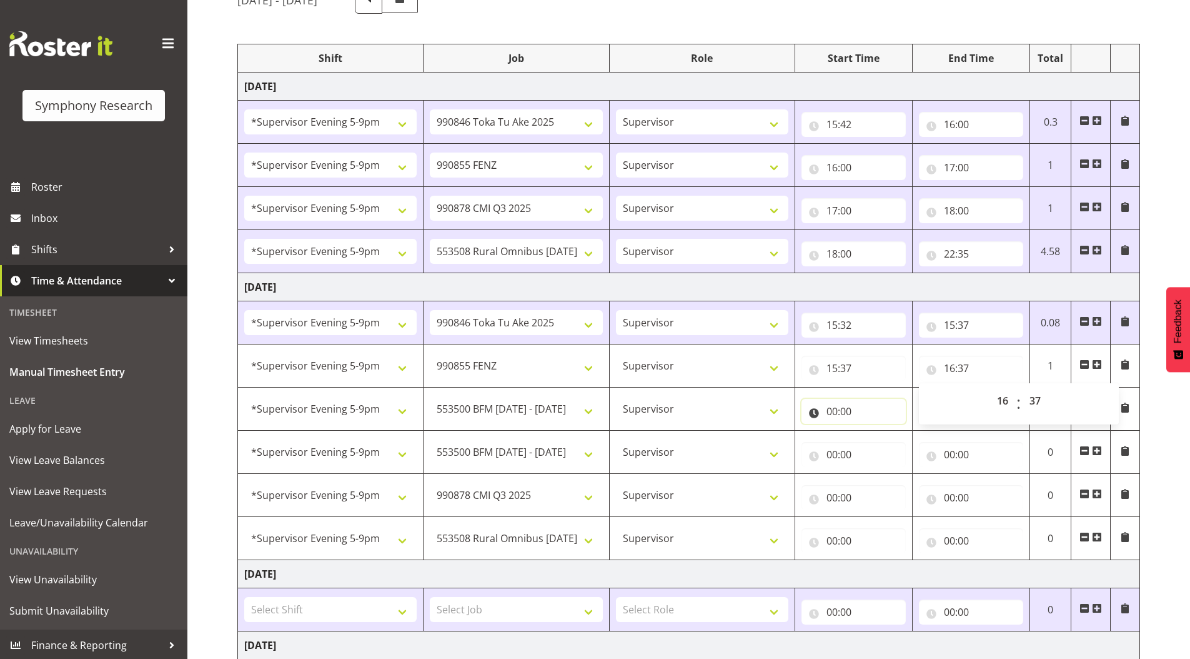
click at [831, 411] on input "00:00" at bounding box center [854, 411] width 104 height 25
click at [883, 445] on select "00 01 02 03 04 05 06 07 08 09 10 11 12 13 14 15 16 17 18 19 20 21 22 23" at bounding box center [887, 443] width 28 height 25
select select "16"
click at [873, 431] on select "00 01 02 03 04 05 06 07 08 09 10 11 12 13 14 15 16 17 18 19 20 21 22 23" at bounding box center [887, 443] width 28 height 25
type input "16:00"
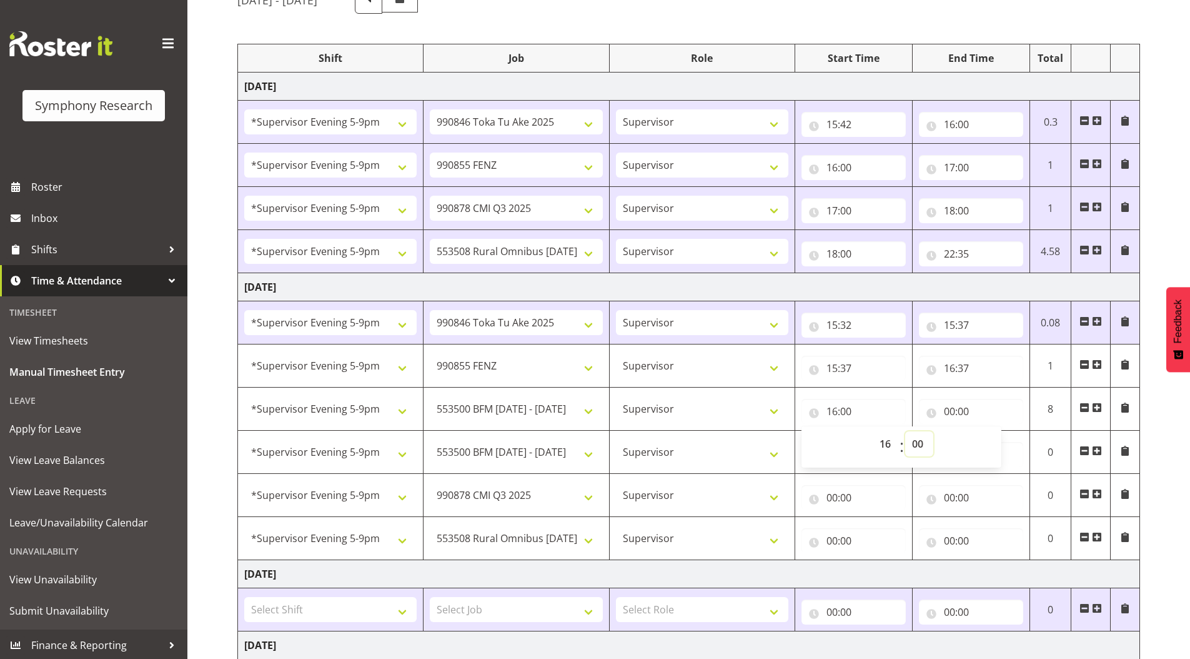
click at [915, 440] on select "00 01 02 03 04 05 06 07 08 09 10 11 12 13 14 15 16 17 18 19 20 21 22 23 24 25 2…" at bounding box center [919, 443] width 28 height 25
select select "37"
click at [905, 431] on select "00 01 02 03 04 05 06 07 08 09 10 11 12 13 14 15 16 17 18 19 20 21 22 23 24 25 2…" at bounding box center [919, 443] width 28 height 25
type input "16:37"
click at [947, 412] on input "00:00" at bounding box center [971, 411] width 104 height 25
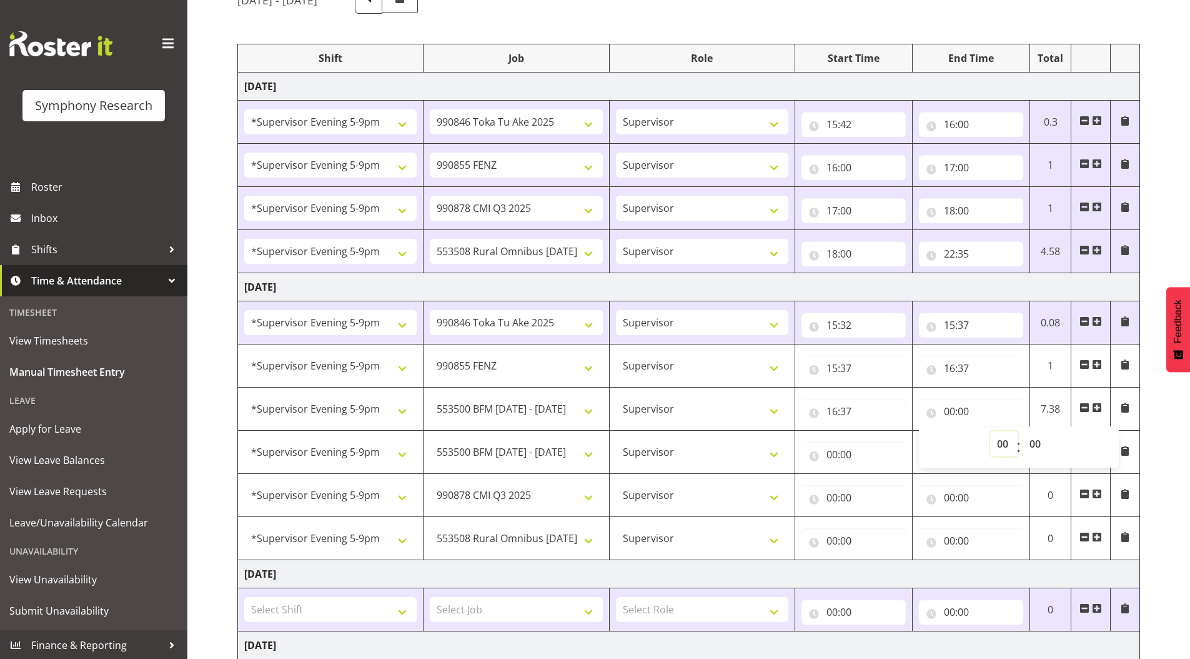
drag, startPoint x: 1001, startPoint y: 444, endPoint x: 988, endPoint y: 392, distance: 54.1
click at [1001, 444] on select "00 01 02 03 04 05 06 07 08 09 10 11 12 13 14 15 16 17 18 19 20 21 22 23" at bounding box center [1004, 443] width 28 height 25
select select "16"
click at [990, 431] on select "00 01 02 03 04 05 06 07 08 09 10 11 12 13 14 15 16 17 18 19 20 21 22 23" at bounding box center [1004, 443] width 28 height 25
type input "16:00"
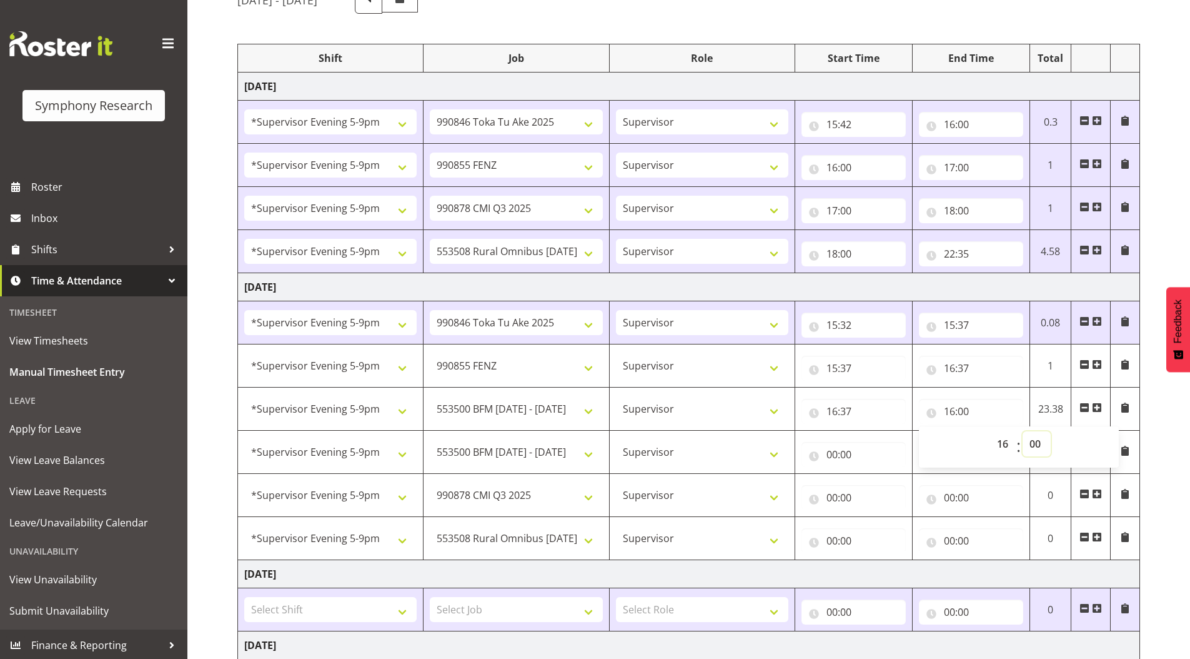
click at [1040, 447] on select "00 01 02 03 04 05 06 07 08 09 10 11 12 13 14 15 16 17 18 19 20 21 22 23 24 25 2…" at bounding box center [1037, 443] width 28 height 25
select select "42"
click at [1023, 431] on select "00 01 02 03 04 05 06 07 08 09 10 11 12 13 14 15 16 17 18 19 20 21 22 23 24 25 2…" at bounding box center [1037, 443] width 28 height 25
type input "16:42"
click at [832, 456] on input "00:00" at bounding box center [854, 454] width 104 height 25
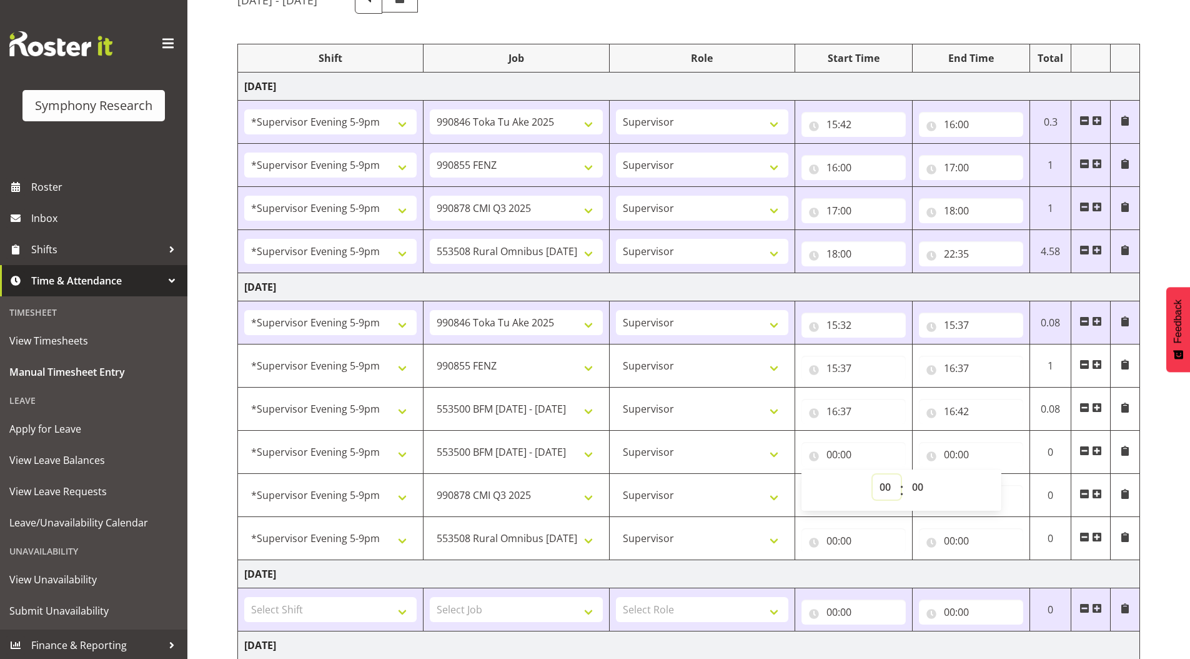
click at [883, 489] on select "00 01 02 03 04 05 06 07 08 09 10 11 12 13 14 15 16 17 18 19 20 21 22 23" at bounding box center [887, 486] width 28 height 25
select select "16"
click at [873, 474] on select "00 01 02 03 04 05 06 07 08 09 10 11 12 13 14 15 16 17 18 19 20 21 22 23" at bounding box center [887, 486] width 28 height 25
type input "16:00"
click at [922, 484] on select "00 01 02 03 04 05 06 07 08 09 10 11 12 13 14 15 16 17 18 19 20 21 22 23 24 25 2…" at bounding box center [919, 486] width 28 height 25
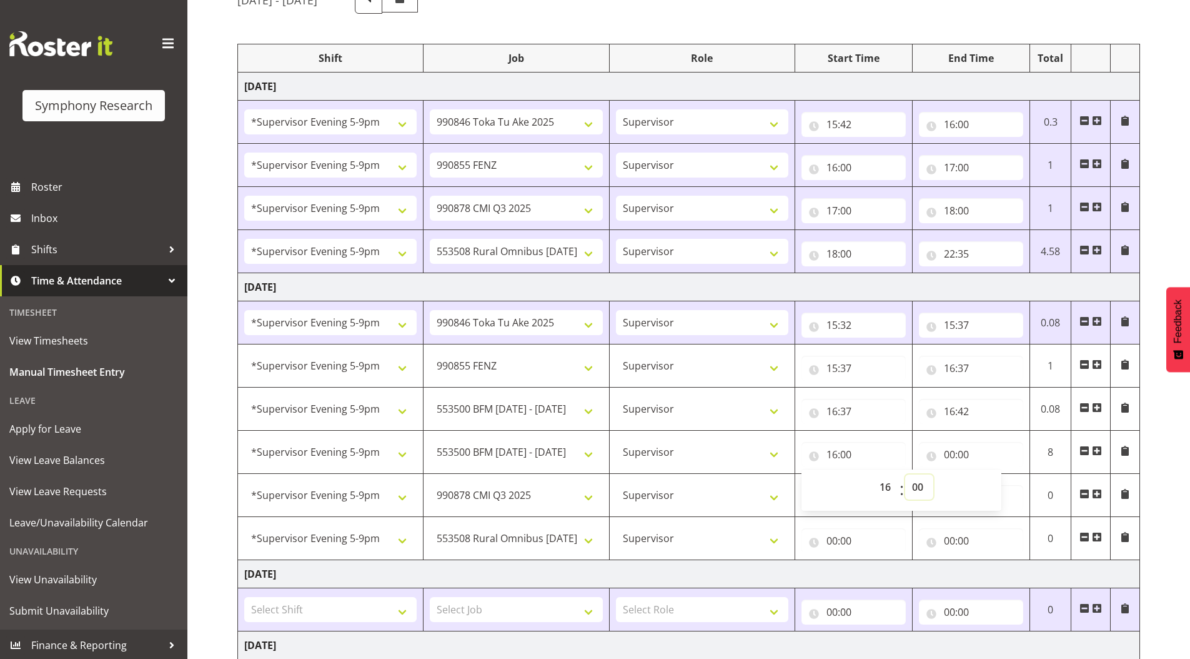
select select "42"
click at [905, 474] on select "00 01 02 03 04 05 06 07 08 09 10 11 12 13 14 15 16 17 18 19 20 21 22 23 24 25 2…" at bounding box center [919, 486] width 28 height 25
type input "16:42"
click at [947, 456] on input "00:00" at bounding box center [971, 454] width 104 height 25
click at [1000, 486] on select "00 01 02 03 04 05 06 07 08 09 10 11 12 13 14 15 16 17 18 19 20 21 22 23" at bounding box center [1004, 486] width 28 height 25
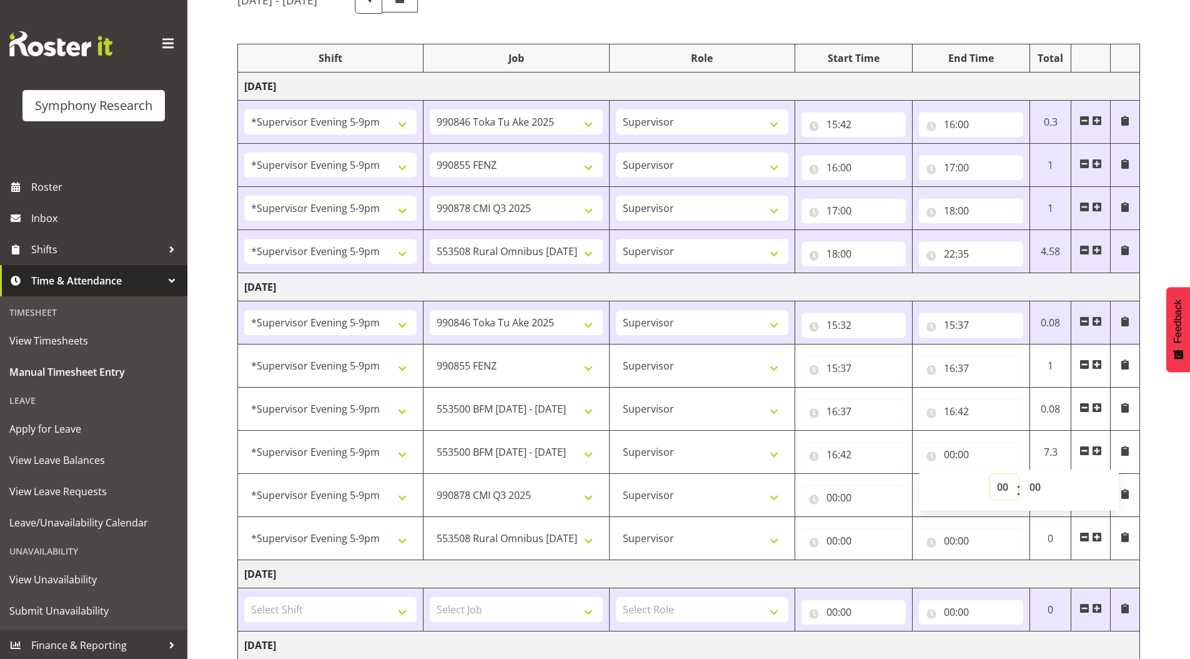
select select "17"
click at [990, 474] on select "00 01 02 03 04 05 06 07 08 09 10 11 12 13 14 15 16 17 18 19 20 21 22 23" at bounding box center [1004, 486] width 28 height 25
type input "17:00"
click at [830, 503] on input "00:00" at bounding box center [854, 497] width 104 height 25
click at [884, 532] on select "00 01 02 03 04 05 06 07 08 09 10 11 12 13 14 15 16 17 18 19 20 21 22 23" at bounding box center [887, 529] width 28 height 25
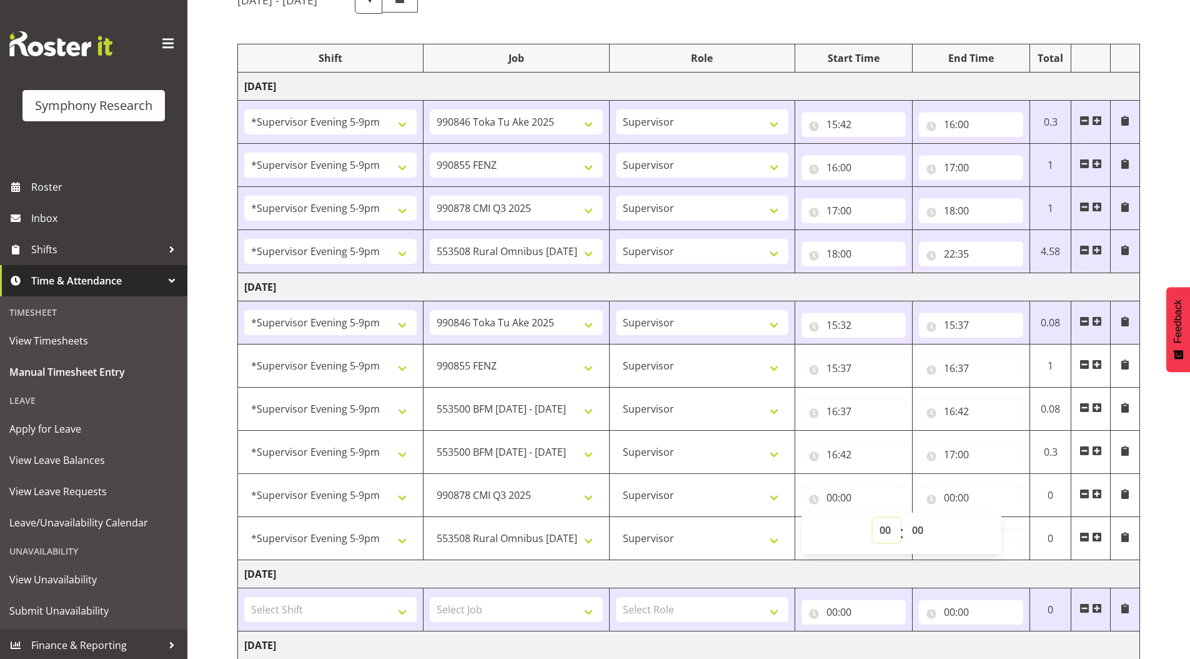
select select "17"
click at [873, 517] on select "00 01 02 03 04 05 06 07 08 09 10 11 12 13 14 15 16 17 18 19 20 21 22 23" at bounding box center [887, 529] width 28 height 25
type input "17:00"
click at [947, 499] on input "00:00" at bounding box center [971, 497] width 104 height 25
drag, startPoint x: 1004, startPoint y: 528, endPoint x: 1005, endPoint y: 518, distance: 10.0
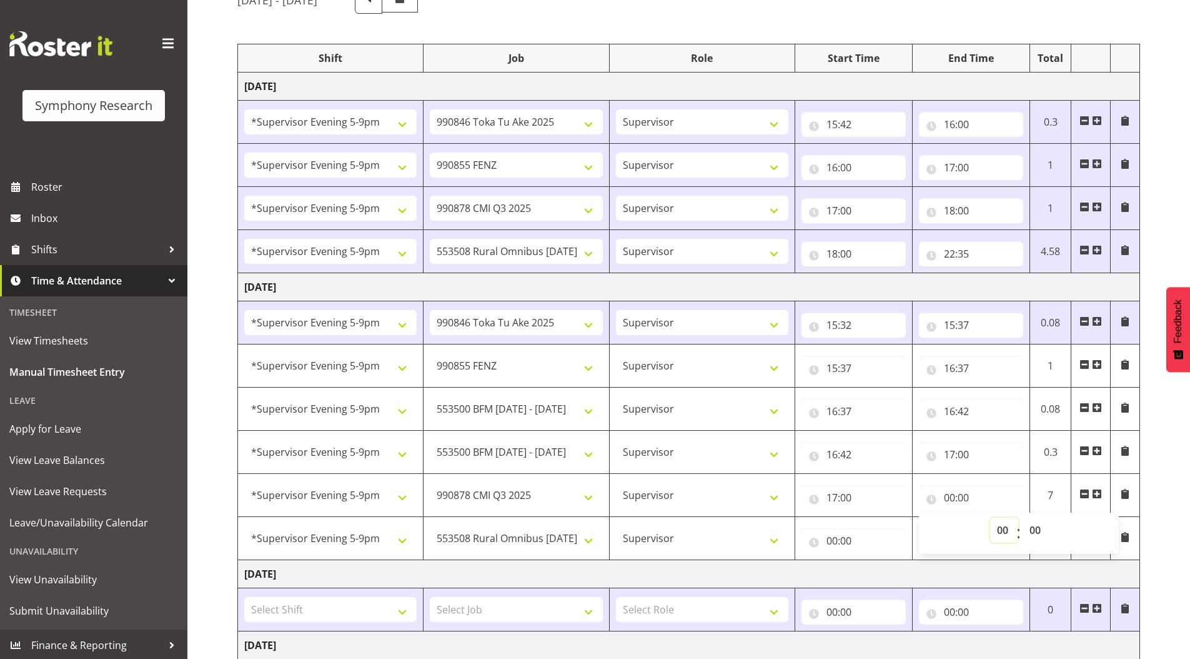
click at [1005, 528] on select "00 01 02 03 04 05 06 07 08 09 10 11 12 13 14 15 16 17 18 19 20 21 22 23" at bounding box center [1004, 529] width 28 height 25
select select "18"
click at [990, 517] on select "00 01 02 03 04 05 06 07 08 09 10 11 12 13 14 15 16 17 18 19 20 21 22 23" at bounding box center [1004, 529] width 28 height 25
type input "18:00"
click at [1034, 531] on select "00 01 02 03 04 05 06 07 08 09 10 11 12 13 14 15 16 17 18 19 20 21 22 23 24 25 2…" at bounding box center [1037, 529] width 28 height 25
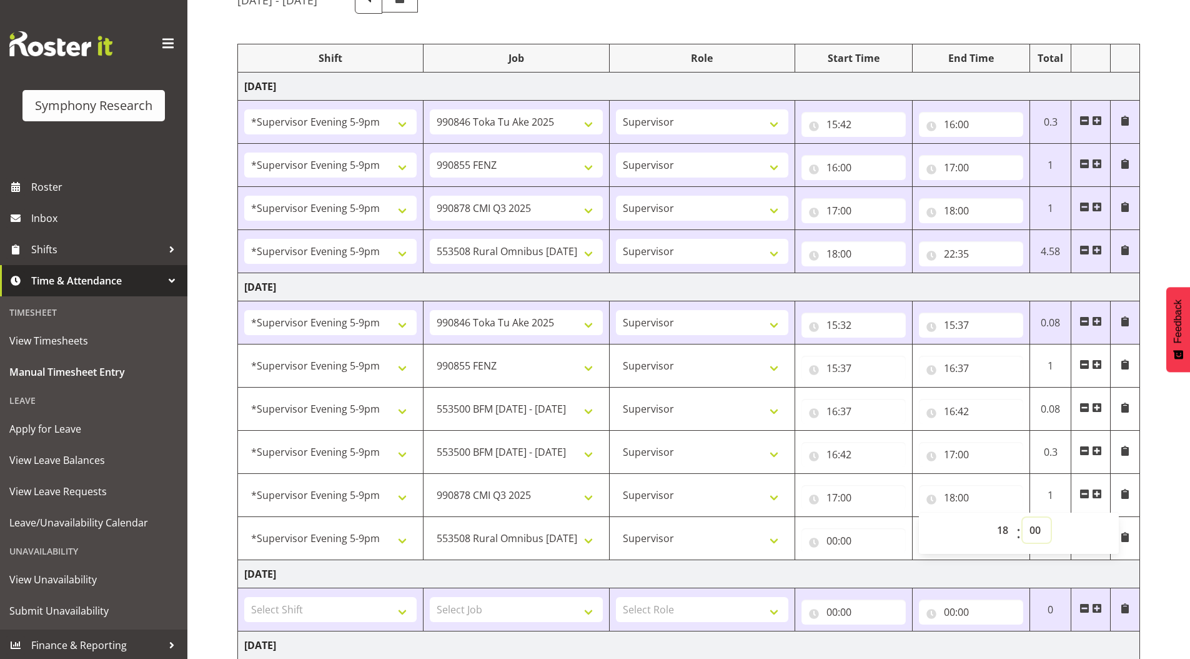
select select "30"
click at [1023, 517] on select "00 01 02 03 04 05 06 07 08 09 10 11 12 13 14 15 16 17 18 19 20 21 22 23 24 25 2…" at bounding box center [1037, 529] width 28 height 25
type input "18:30"
drag, startPoint x: 829, startPoint y: 544, endPoint x: 839, endPoint y: 550, distance: 11.8
click at [829, 544] on input "00:00" at bounding box center [854, 540] width 104 height 25
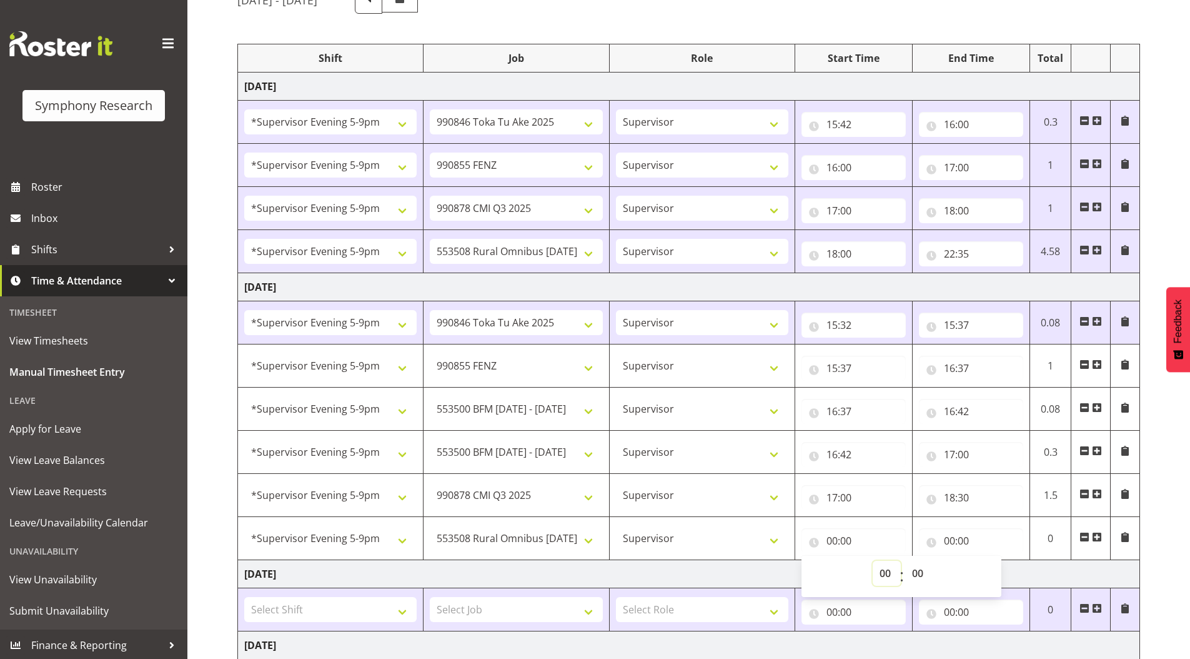
click at [889, 569] on select "00 01 02 03 04 05 06 07 08 09 10 11 12 13 14 15 16 17 18 19 20 21 22 23" at bounding box center [887, 572] width 28 height 25
select select "18"
click at [873, 560] on select "00 01 02 03 04 05 06 07 08 09 10 11 12 13 14 15 16 17 18 19 20 21 22 23" at bounding box center [887, 572] width 28 height 25
type input "18:00"
click at [915, 577] on select "00 01 02 03 04 05 06 07 08 09 10 11 12 13 14 15 16 17 18 19 20 21 22 23 24 25 2…" at bounding box center [919, 572] width 28 height 25
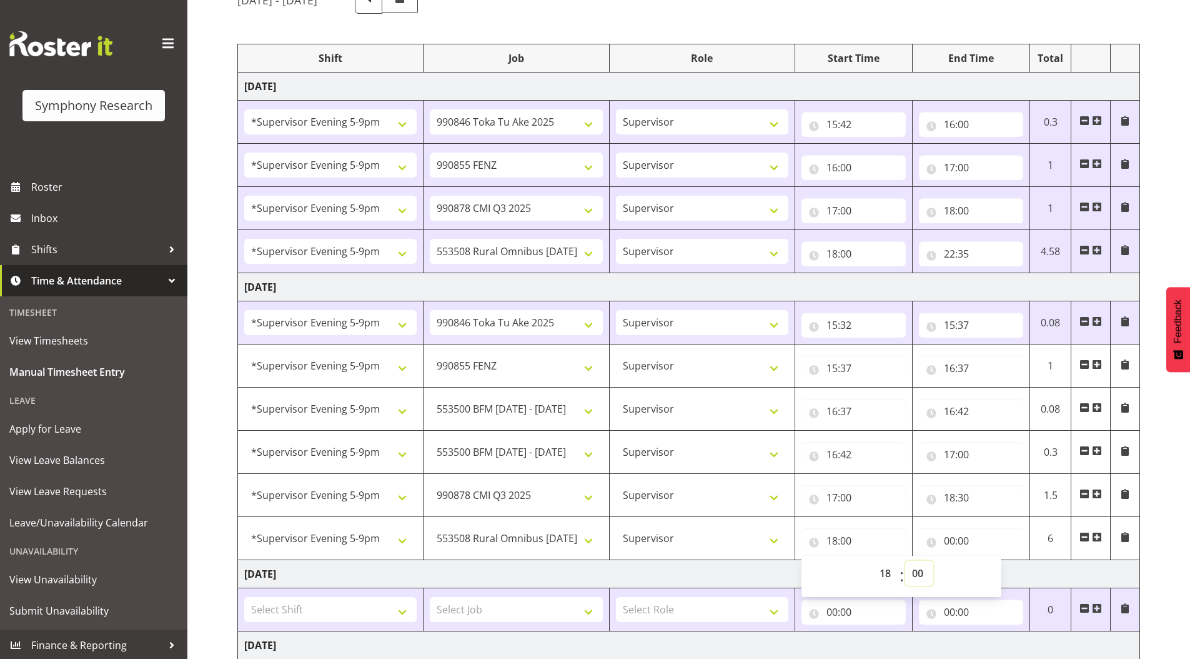
select select "30"
click at [905, 560] on select "00 01 02 03 04 05 06 07 08 09 10 11 12 13 14 15 16 17 18 19 20 21 22 23 24 25 2…" at bounding box center [919, 572] width 28 height 25
type input "18:30"
click at [947, 537] on input "00:00" at bounding box center [971, 540] width 104 height 25
drag, startPoint x: 1000, startPoint y: 566, endPoint x: 1030, endPoint y: 446, distance: 123.5
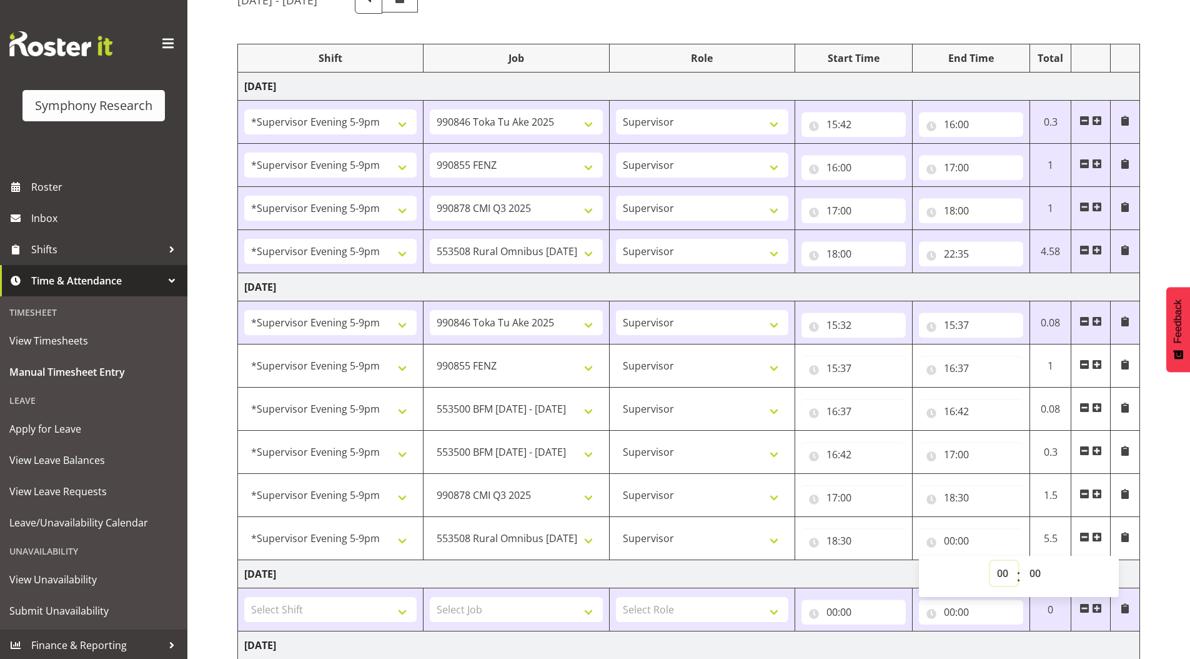
click at [1000, 565] on select "00 01 02 03 04 05 06 07 08 09 10 11 12 13 14 15 16 17 18 19 20 21 22 23" at bounding box center [1004, 572] width 28 height 25
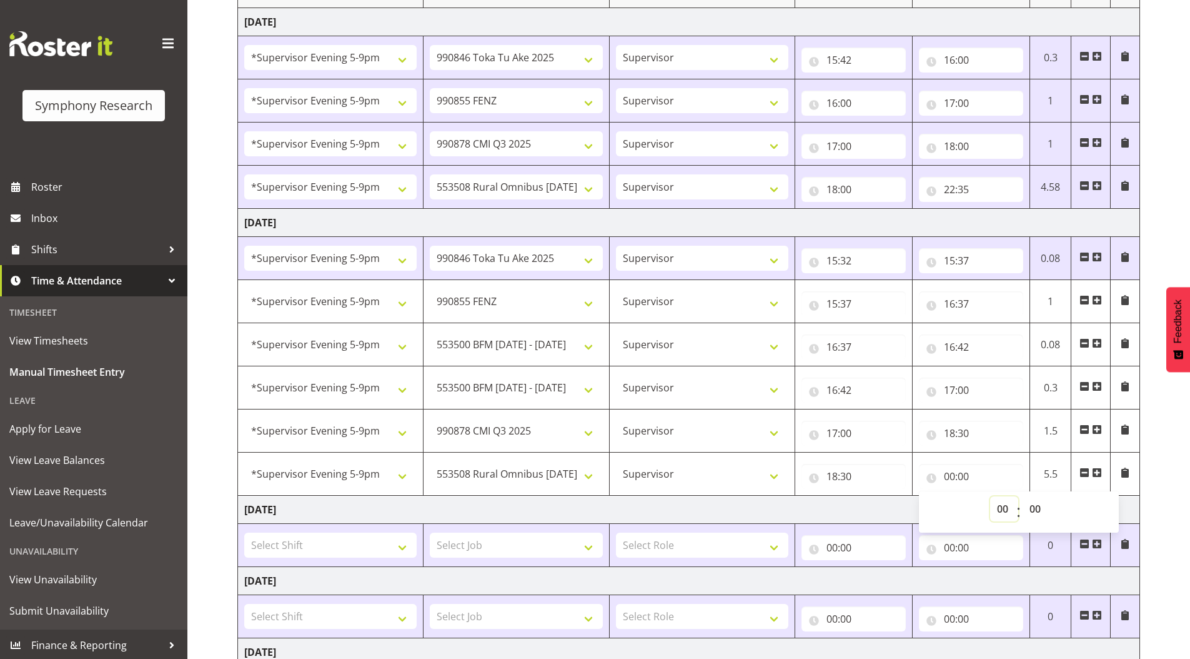
scroll to position [375, 0]
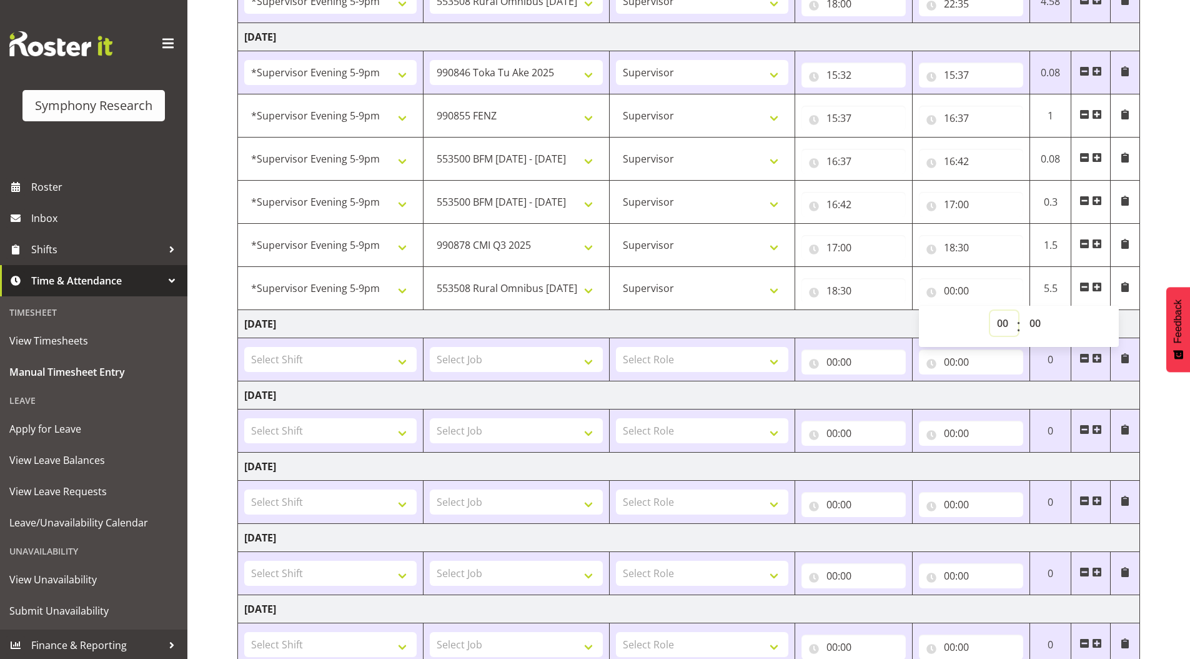
drag, startPoint x: 999, startPoint y: 317, endPoint x: 994, endPoint y: 344, distance: 27.3
click at [999, 317] on select "00 01 02 03 04 05 06 07 08 09 10 11 12 13 14 15 16 17 18 19 20 21 22 23" at bounding box center [1004, 323] width 28 height 25
select select "22"
click at [990, 311] on select "00 01 02 03 04 05 06 07 08 09 10 11 12 13 14 15 16 17 18 19 20 21 22 23" at bounding box center [1004, 323] width 28 height 25
type input "22:00"
